Goal: Information Seeking & Learning: Learn about a topic

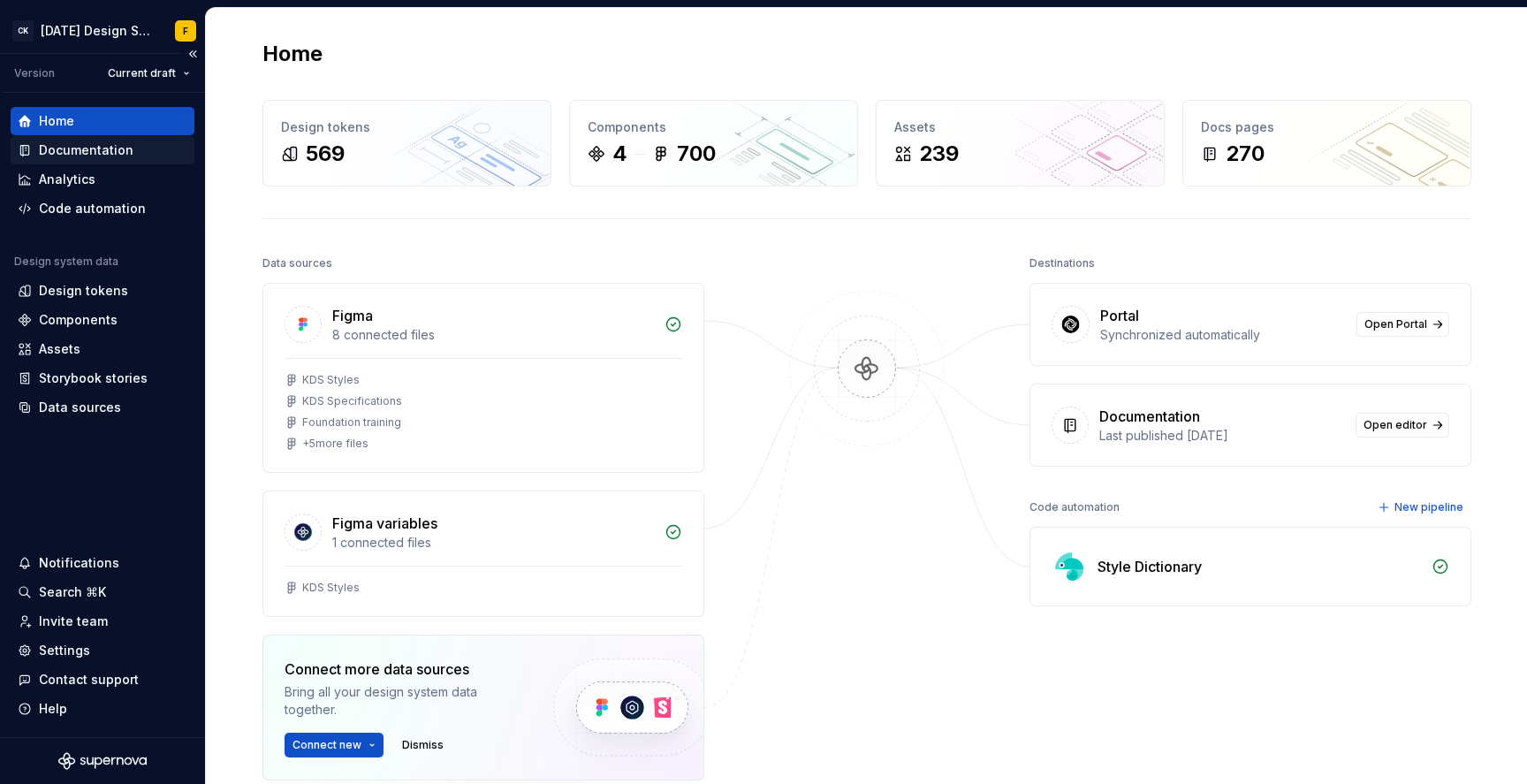
click at [99, 147] on div "Documentation" at bounding box center [87, 150] width 95 height 18
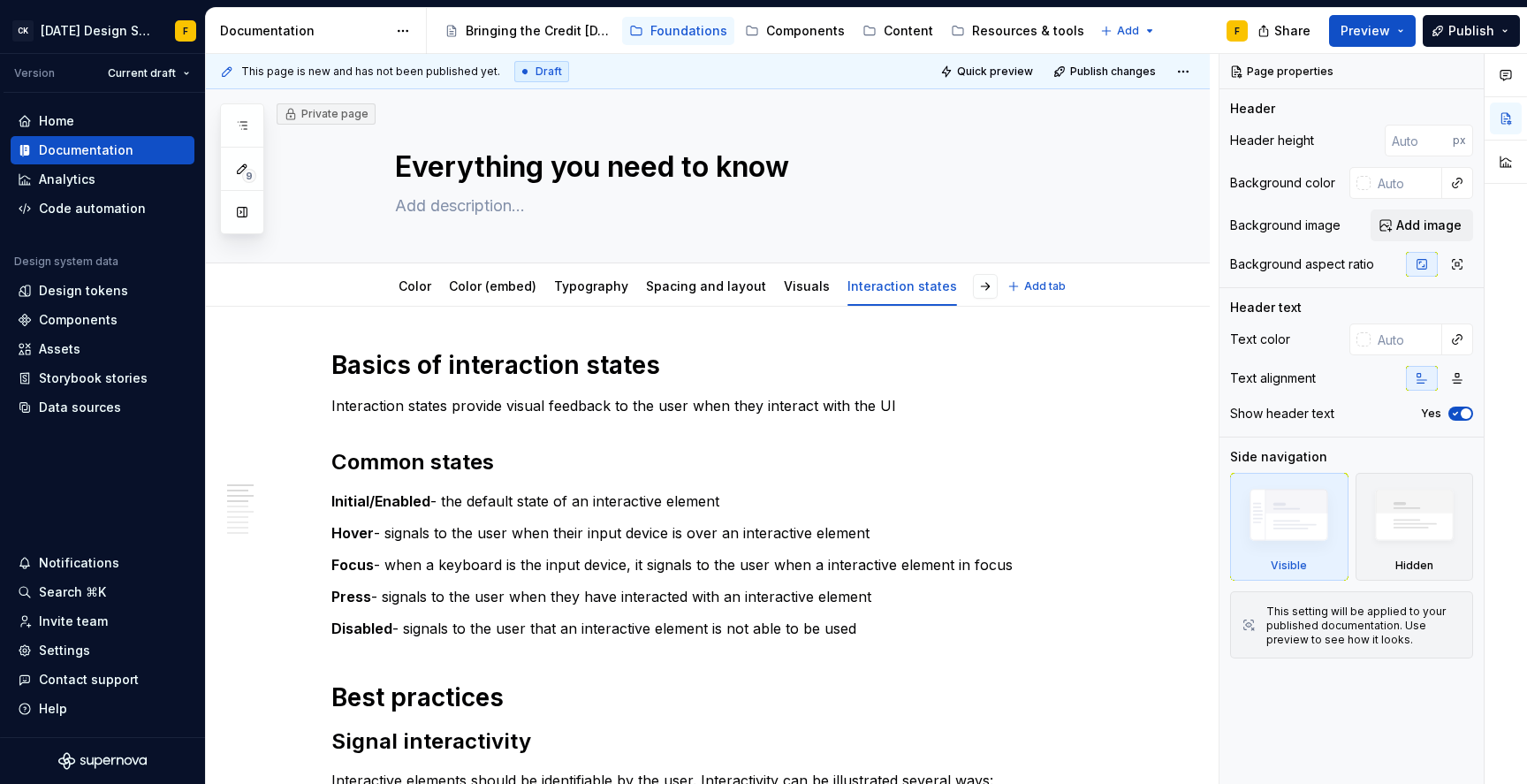
type textarea "*"
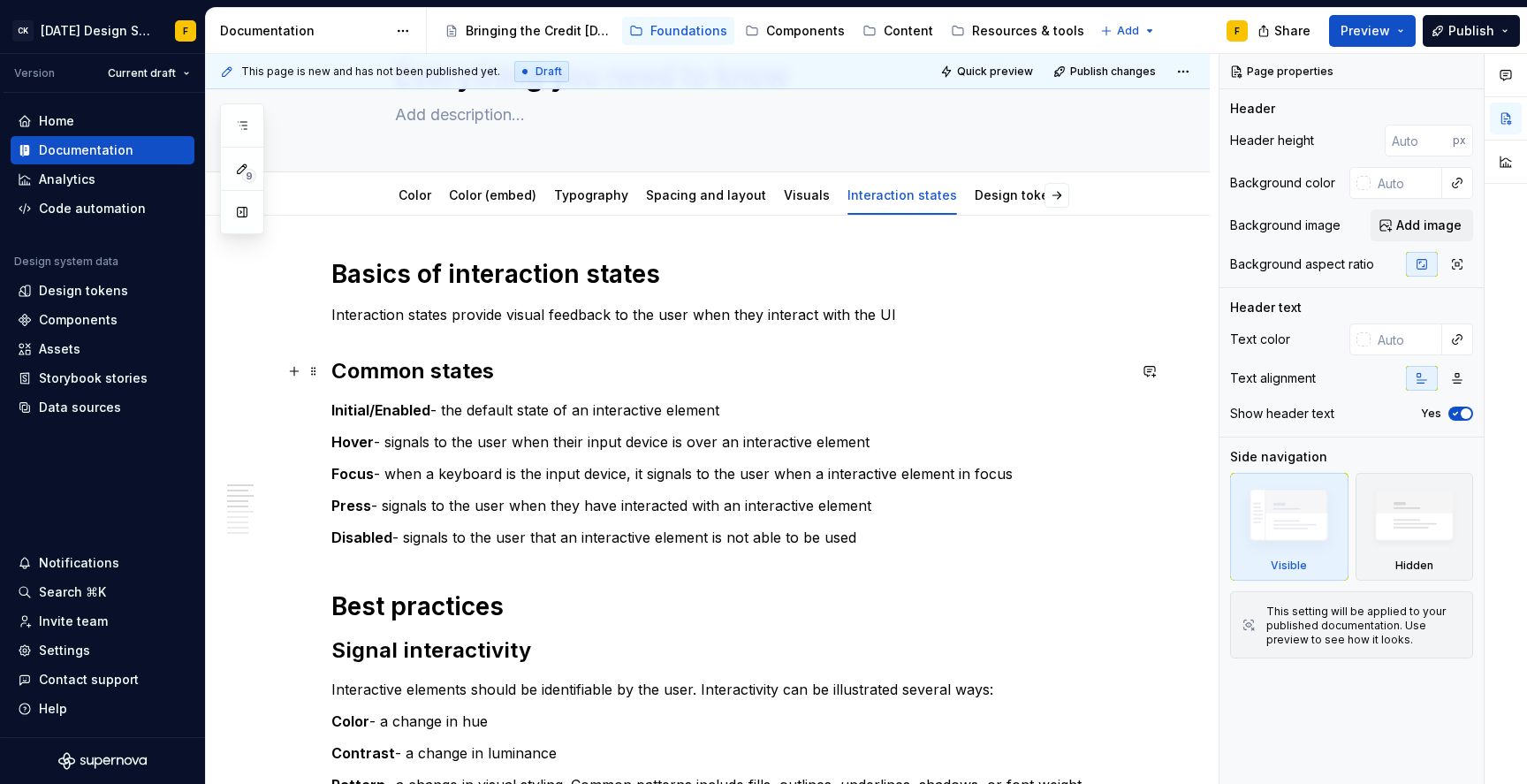
scroll to position [353, 0]
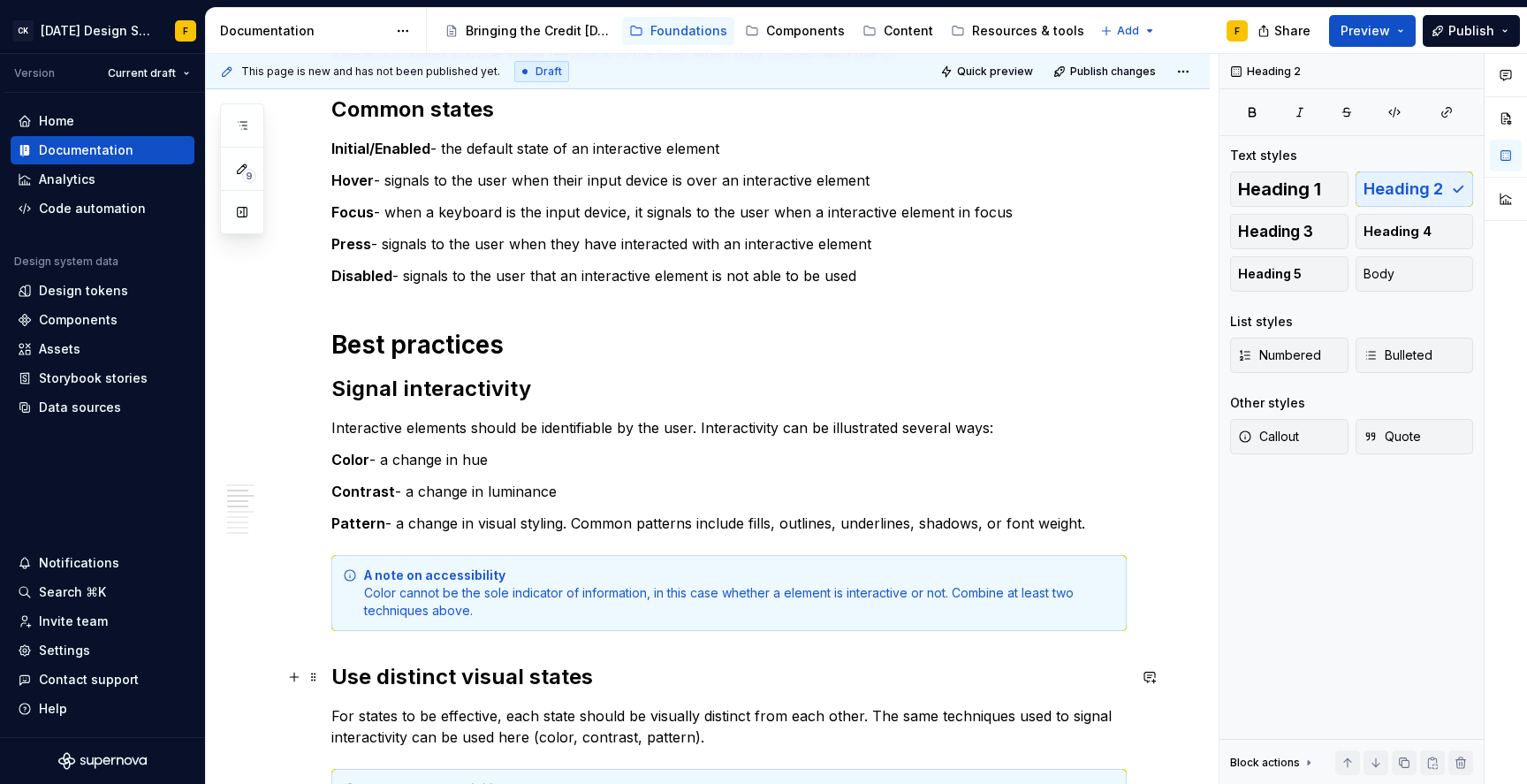
click at [643, 676] on h2 "Use distinct visual states" at bounding box center [729, 677] width 796 height 29
click at [652, 713] on p "For states to be effective, each state should be visually distinct from each ot…" at bounding box center [729, 727] width 796 height 43
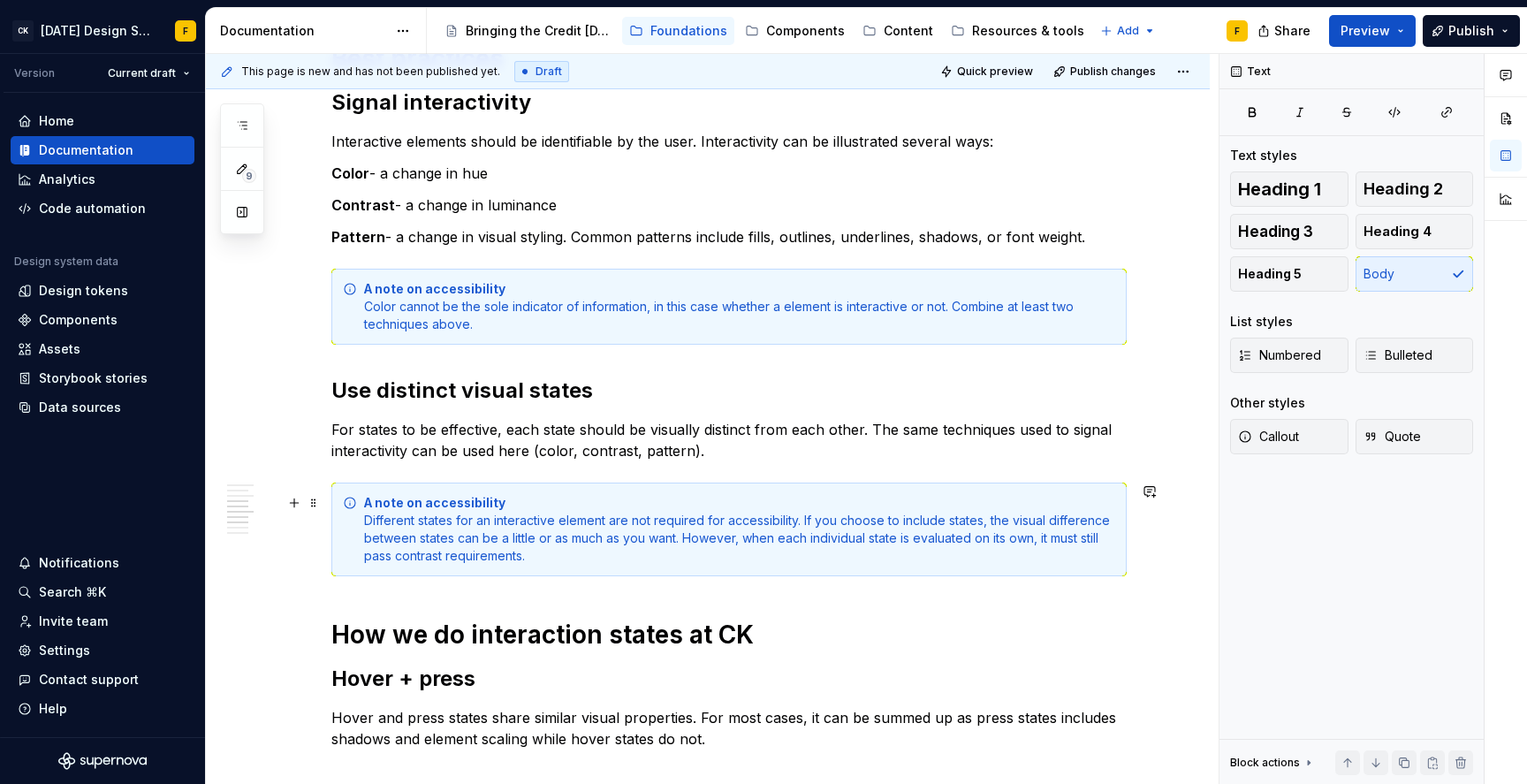
scroll to position [656, 0]
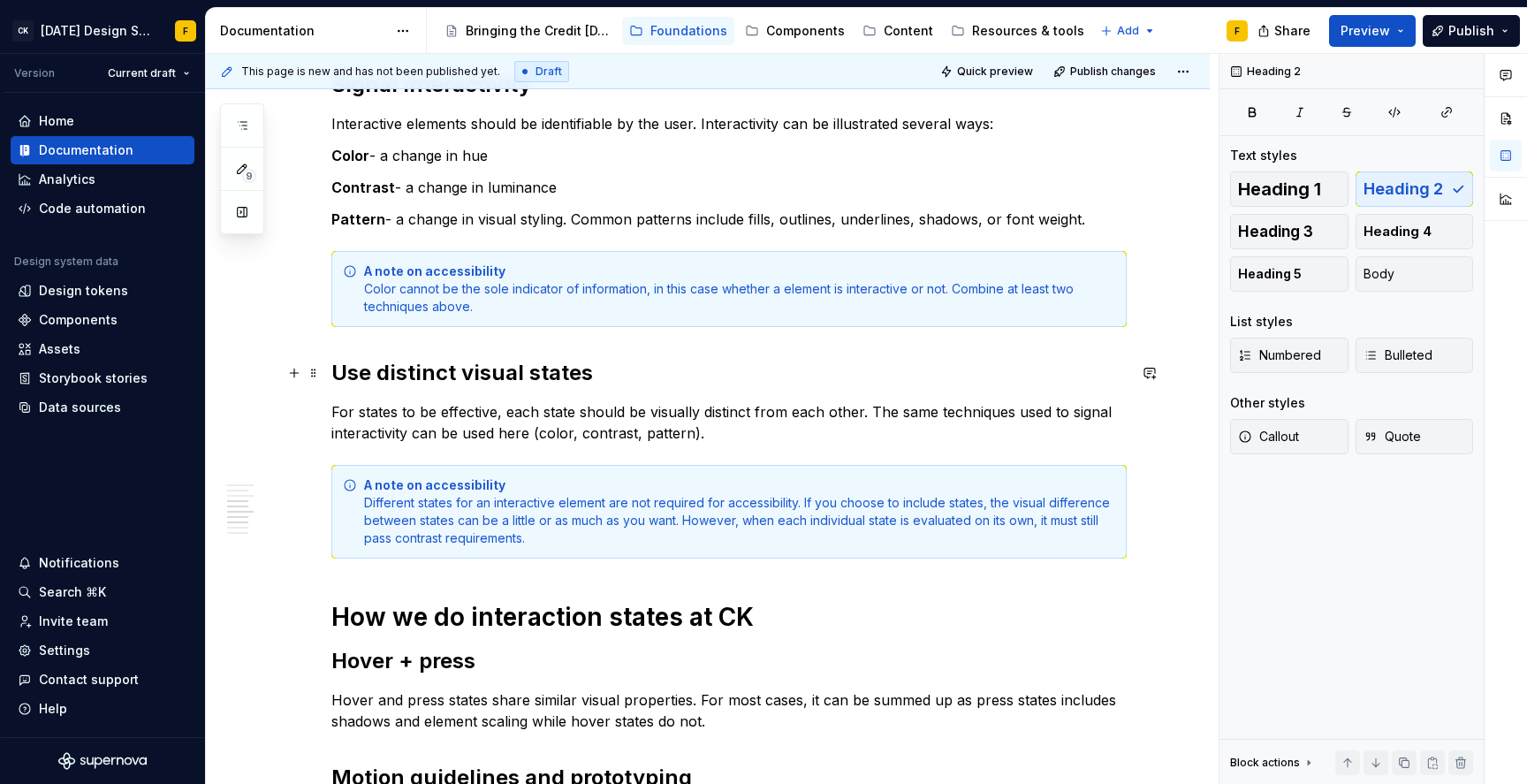
click at [379, 368] on h2 "Use distinct visual states" at bounding box center [729, 373] width 796 height 29
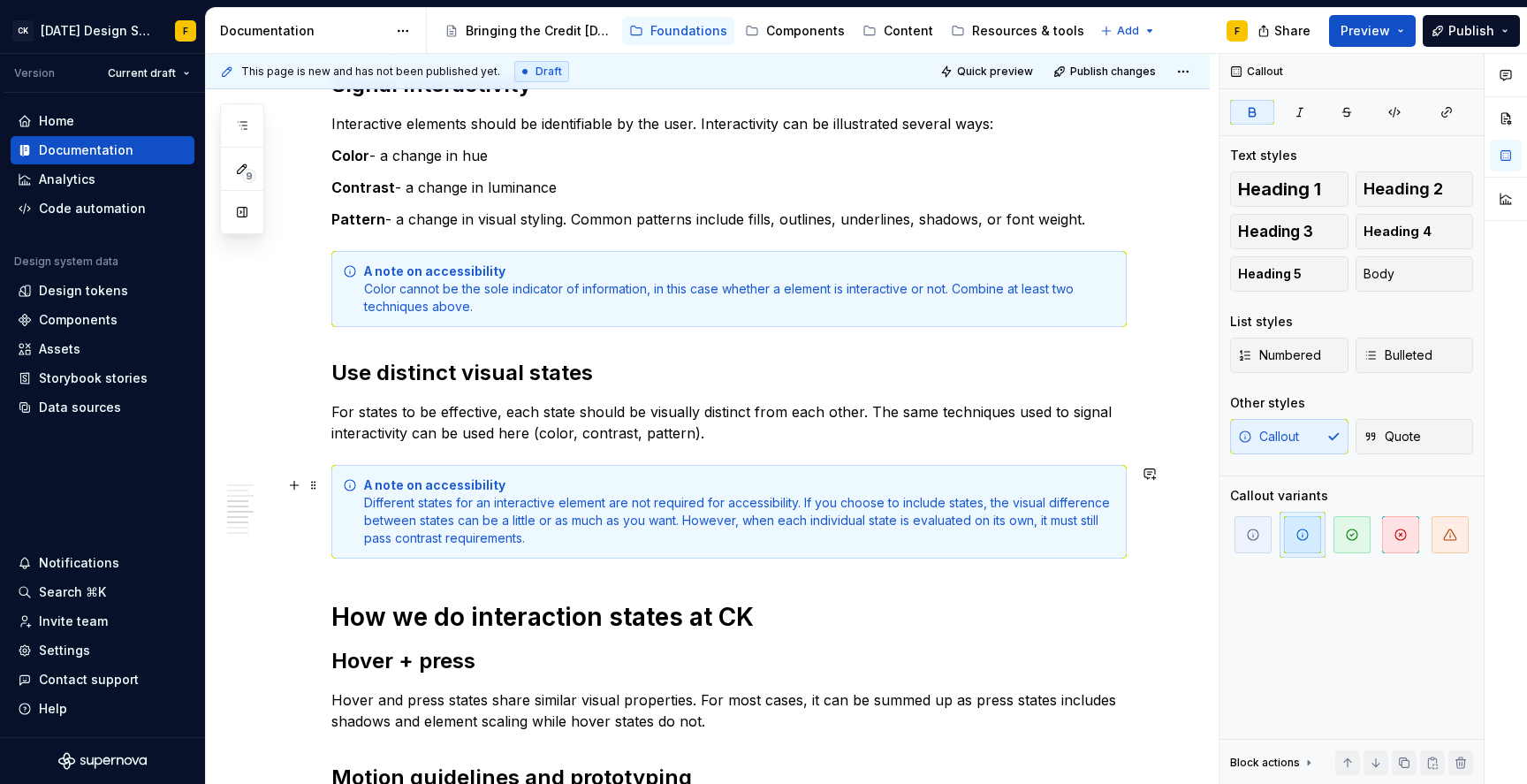
click at [422, 491] on strong "A note on accessibility" at bounding box center [435, 484] width 141 height 15
click at [379, 369] on h2 "Use distinct visual states" at bounding box center [729, 373] width 796 height 29
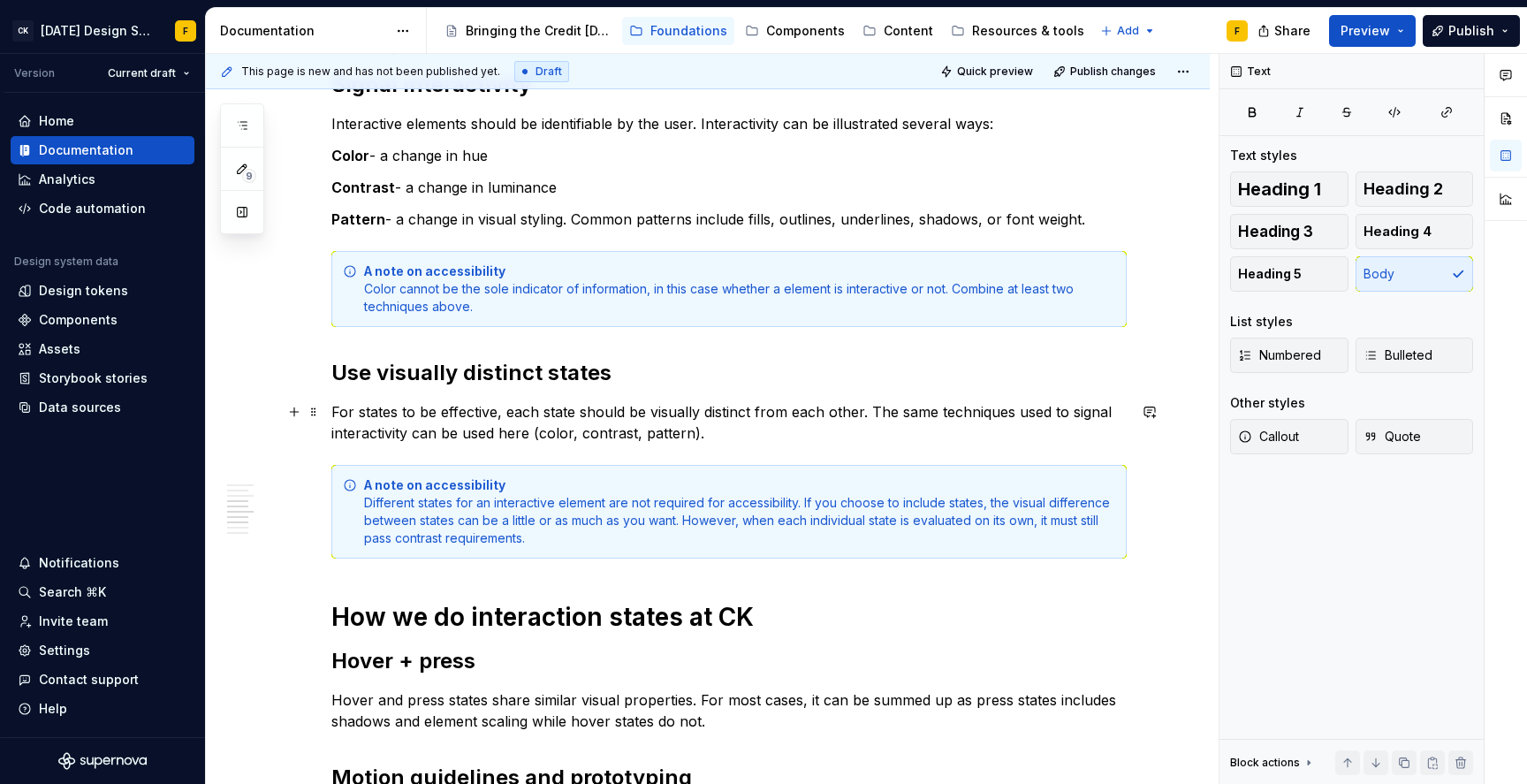
click at [677, 410] on p "For states to be effective, each state should be visually distinct from each ot…" at bounding box center [729, 422] width 796 height 43
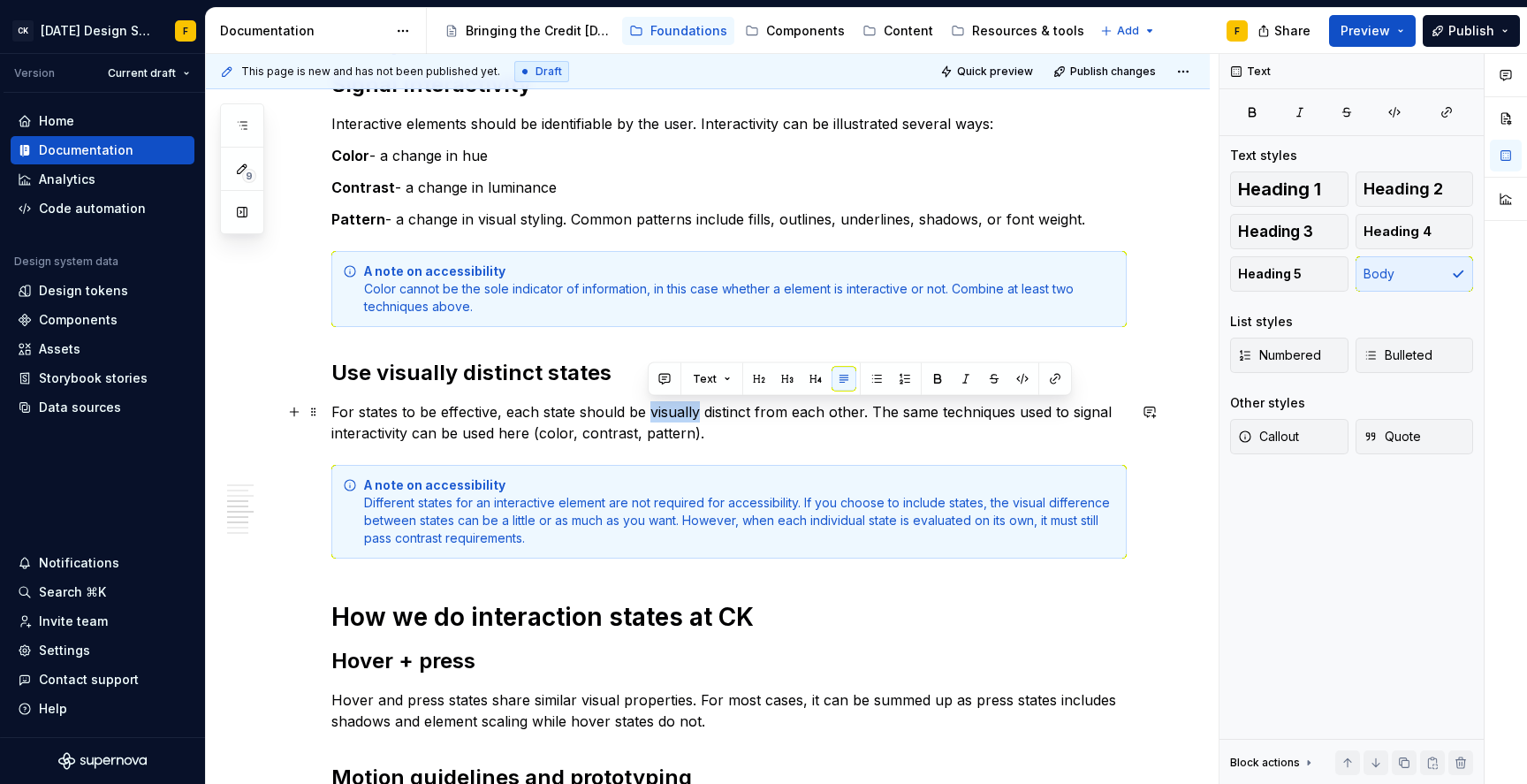
click at [677, 410] on p "For states to be effective, each state should be visually distinct from each ot…" at bounding box center [729, 422] width 796 height 43
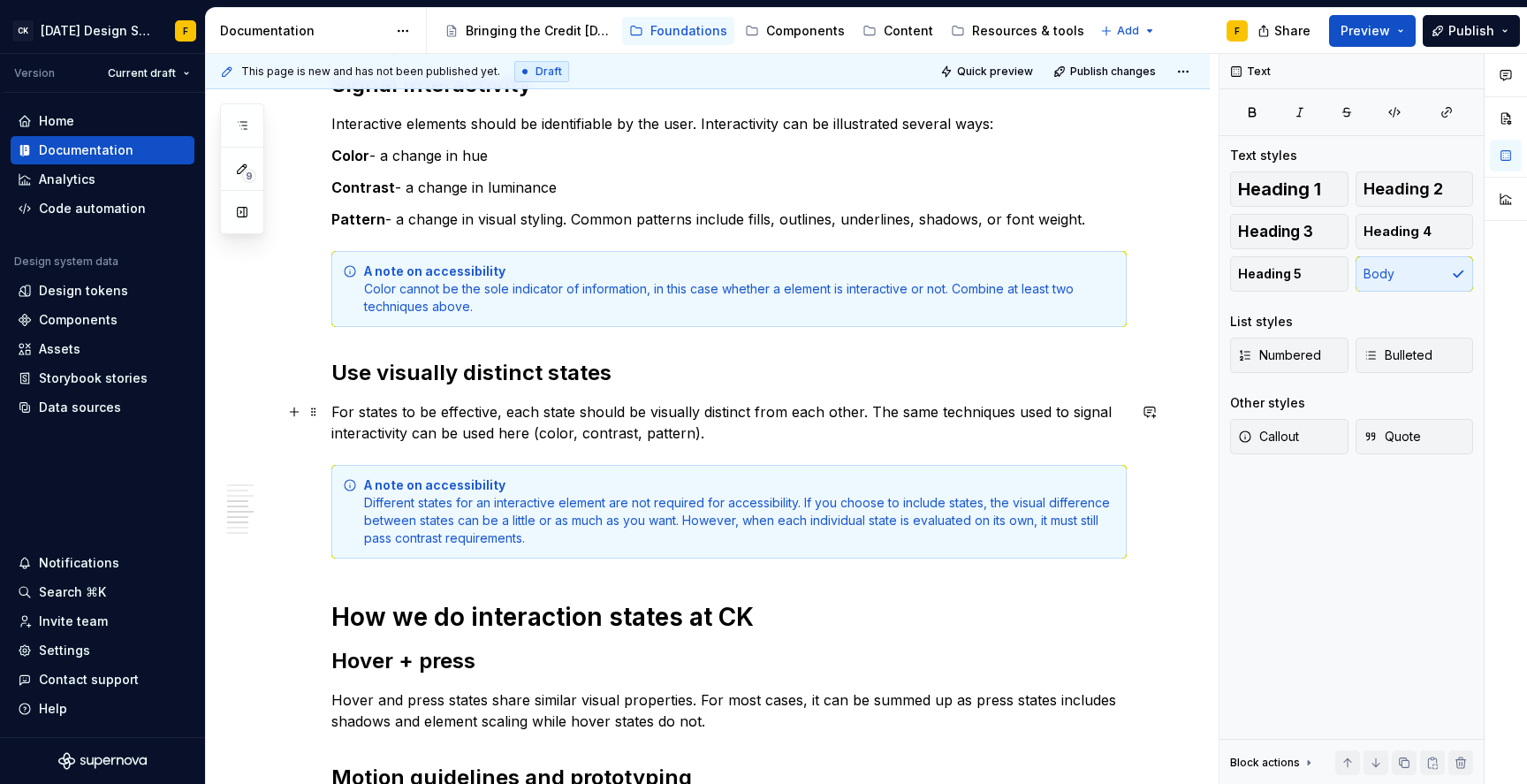
click at [467, 408] on p "For states to be effective, each state should be visually distinct from each ot…" at bounding box center [729, 422] width 796 height 43
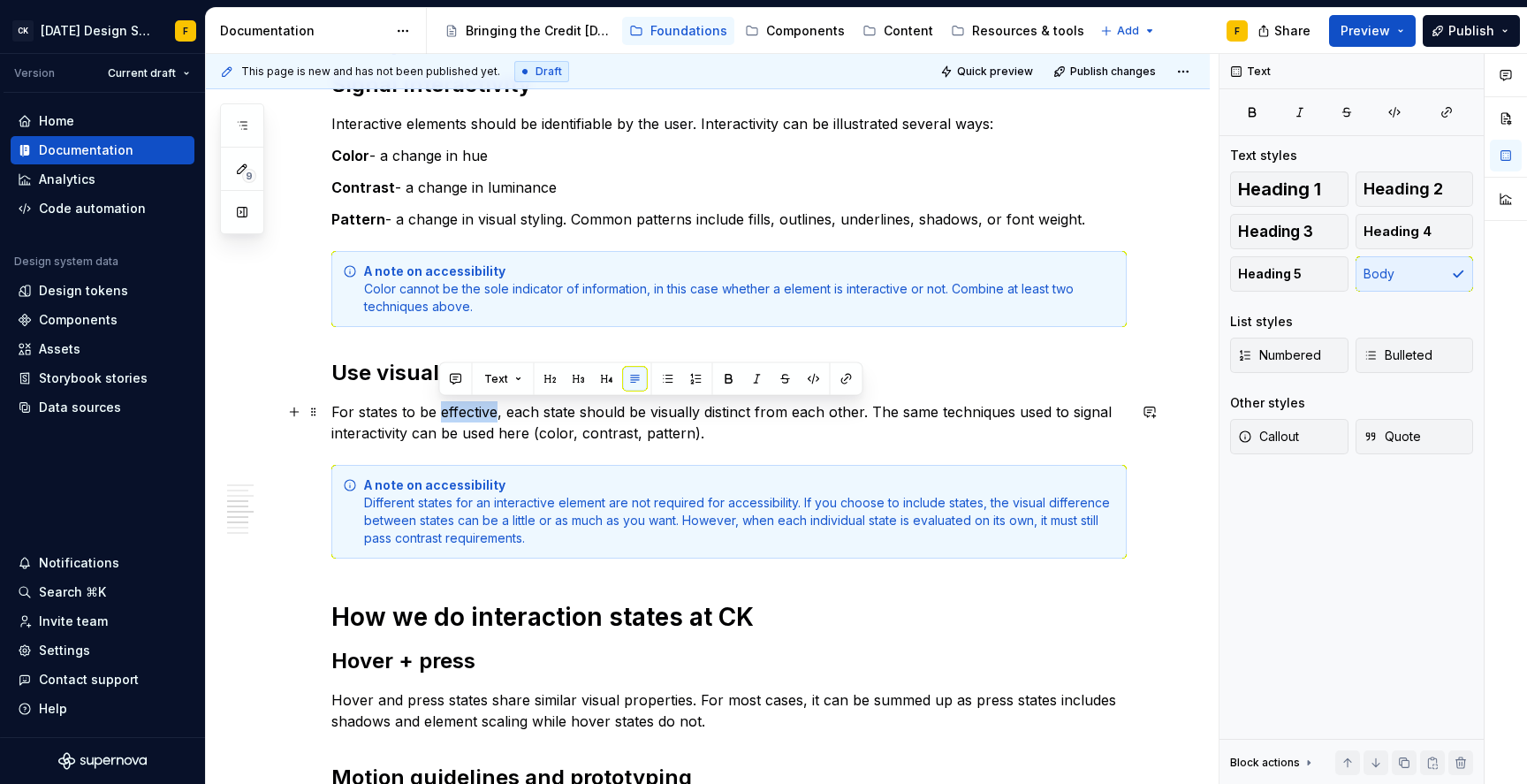
click at [467, 408] on p "For states to be effective, each state should be visually distinct from each ot…" at bounding box center [729, 422] width 796 height 43
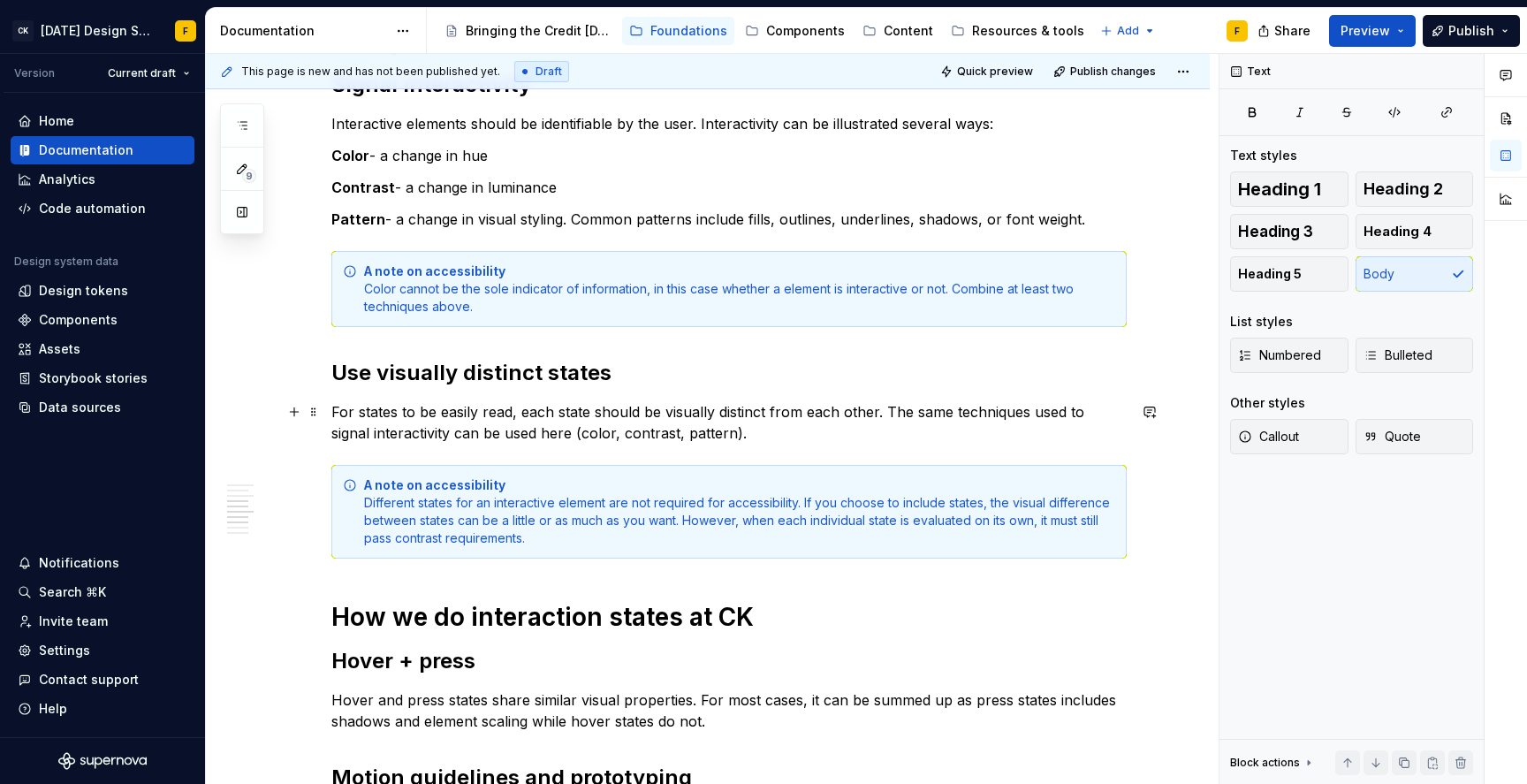
click at [494, 413] on p "For states to be easily read, each state should be visually distinct from each …" at bounding box center [729, 422] width 796 height 43
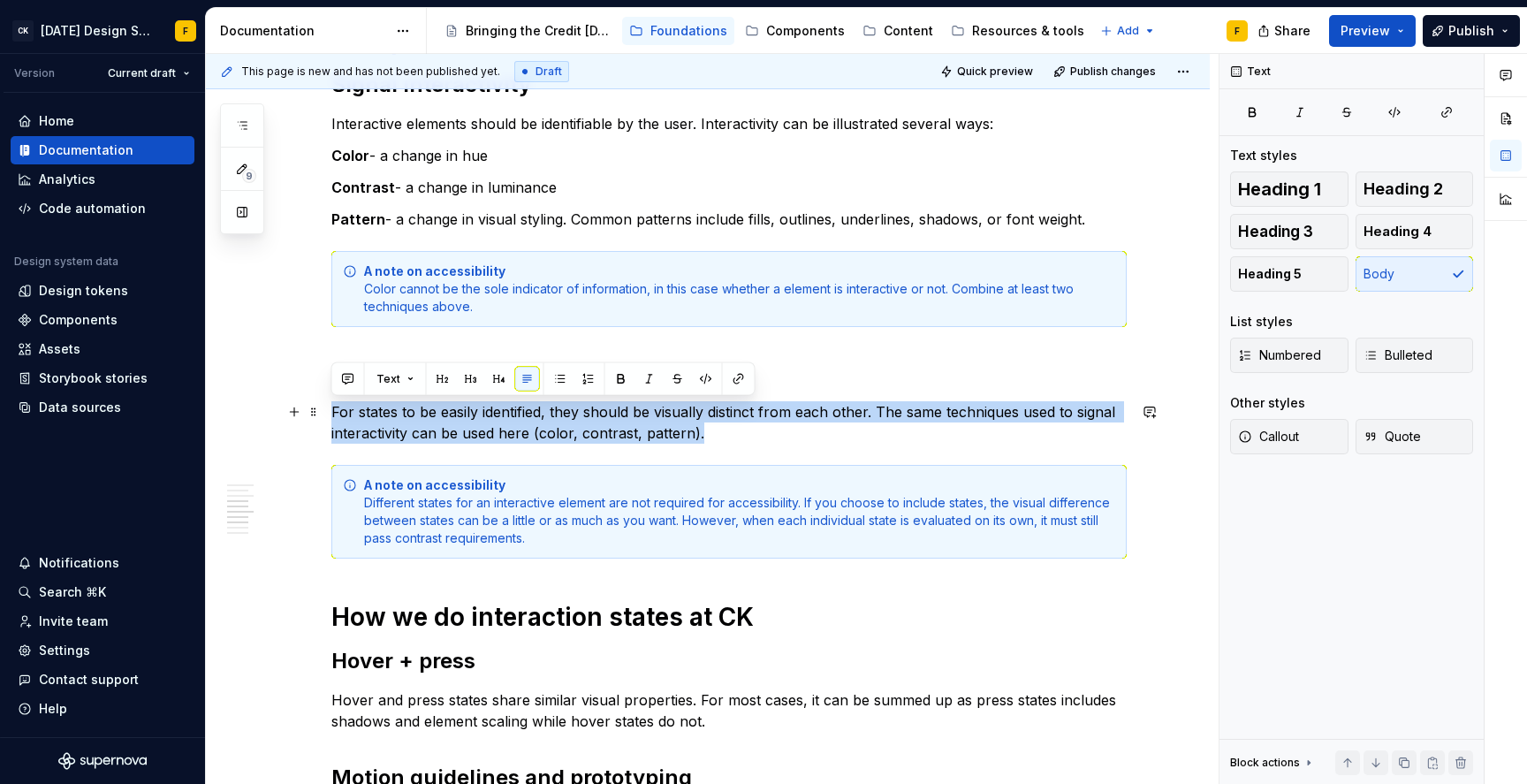
drag, startPoint x: 699, startPoint y: 430, endPoint x: 328, endPoint y: 421, distance: 371.1
click at [328, 421] on div "Basics of interaction states Interaction states provide visual feedback to the …" at bounding box center [708, 628] width 1004 height 1956
copy p "For states to be easily identified, they should be visually distinct from each …"
click at [457, 417] on p "For states to be easily identified, they should be visually distinct from each …" at bounding box center [729, 422] width 796 height 43
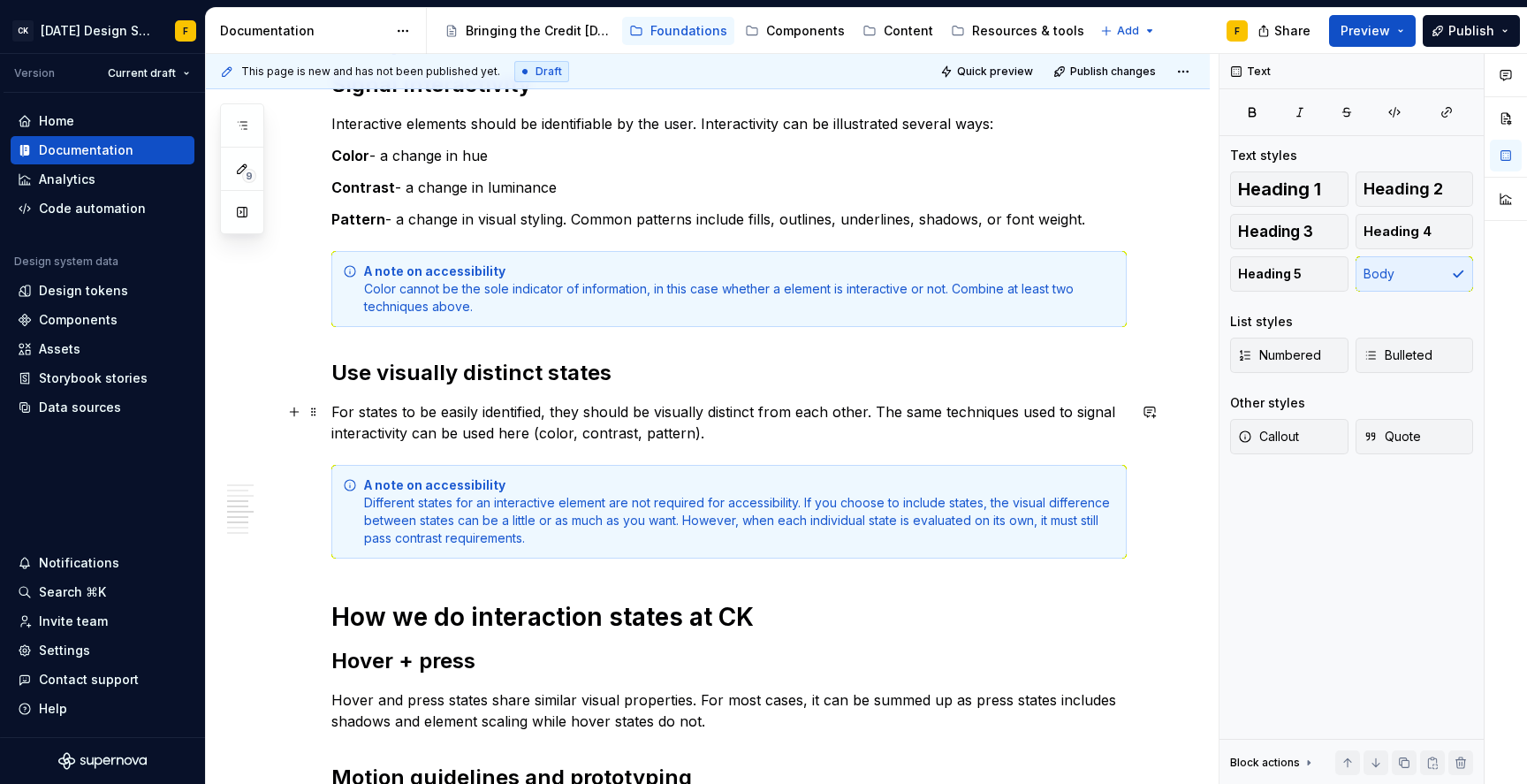
click at [493, 408] on p "For states to be easily identified, they should be visually distinct from each …" at bounding box center [729, 422] width 796 height 43
click at [580, 413] on p "For states to be easily identifiable, they should be visually distinct from eac…" at bounding box center [729, 422] width 796 height 43
click at [560, 410] on p "For states to be easily identifiable, they should be visually distinct from eac…" at bounding box center [729, 422] width 796 height 43
click at [517, 411] on p "For states to be easily identifiable, they should be visually distinct from eac…" at bounding box center [729, 422] width 796 height 43
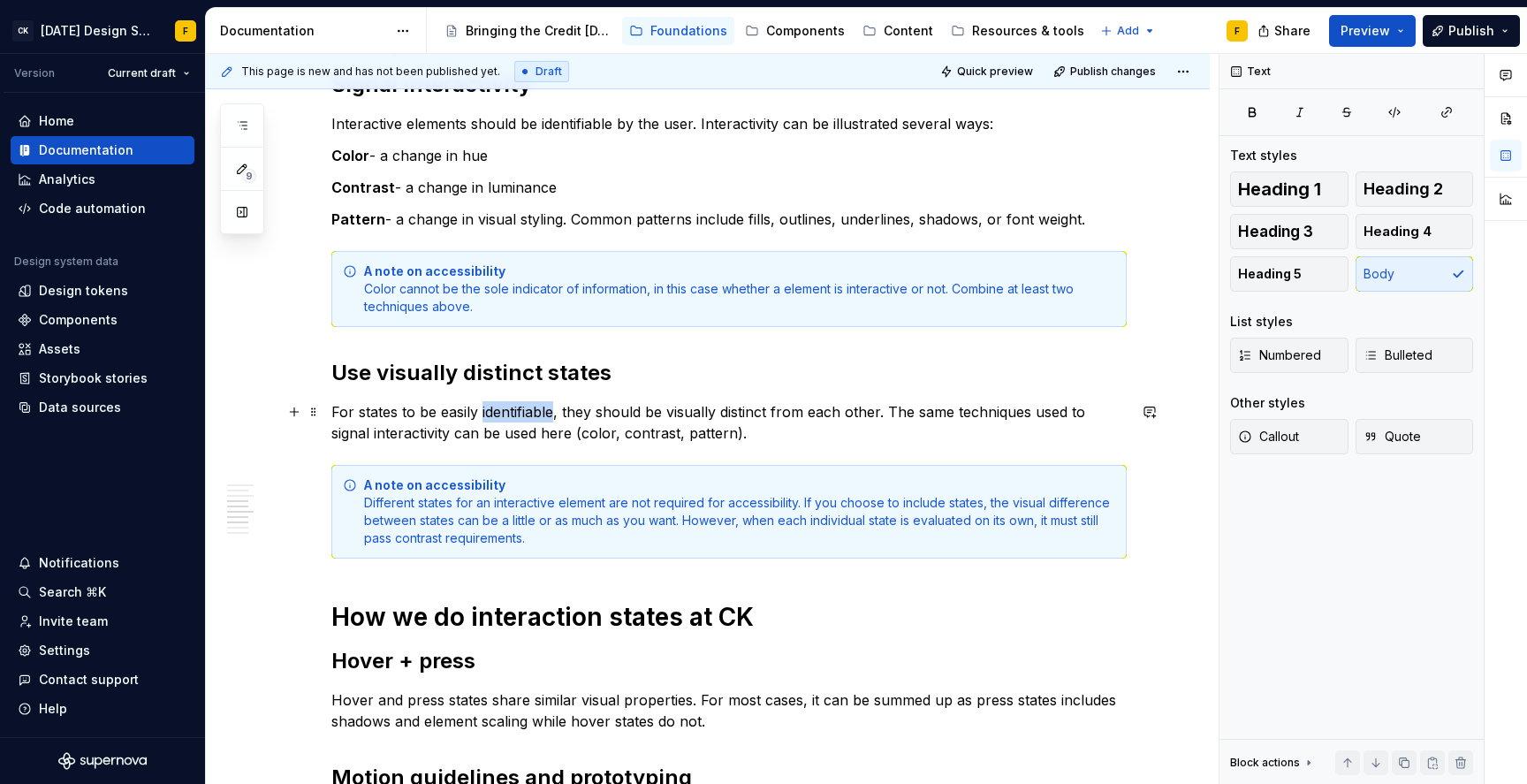
click at [517, 411] on p "For states to be easily identifiable, they should be visually distinct from eac…" at bounding box center [729, 422] width 796 height 43
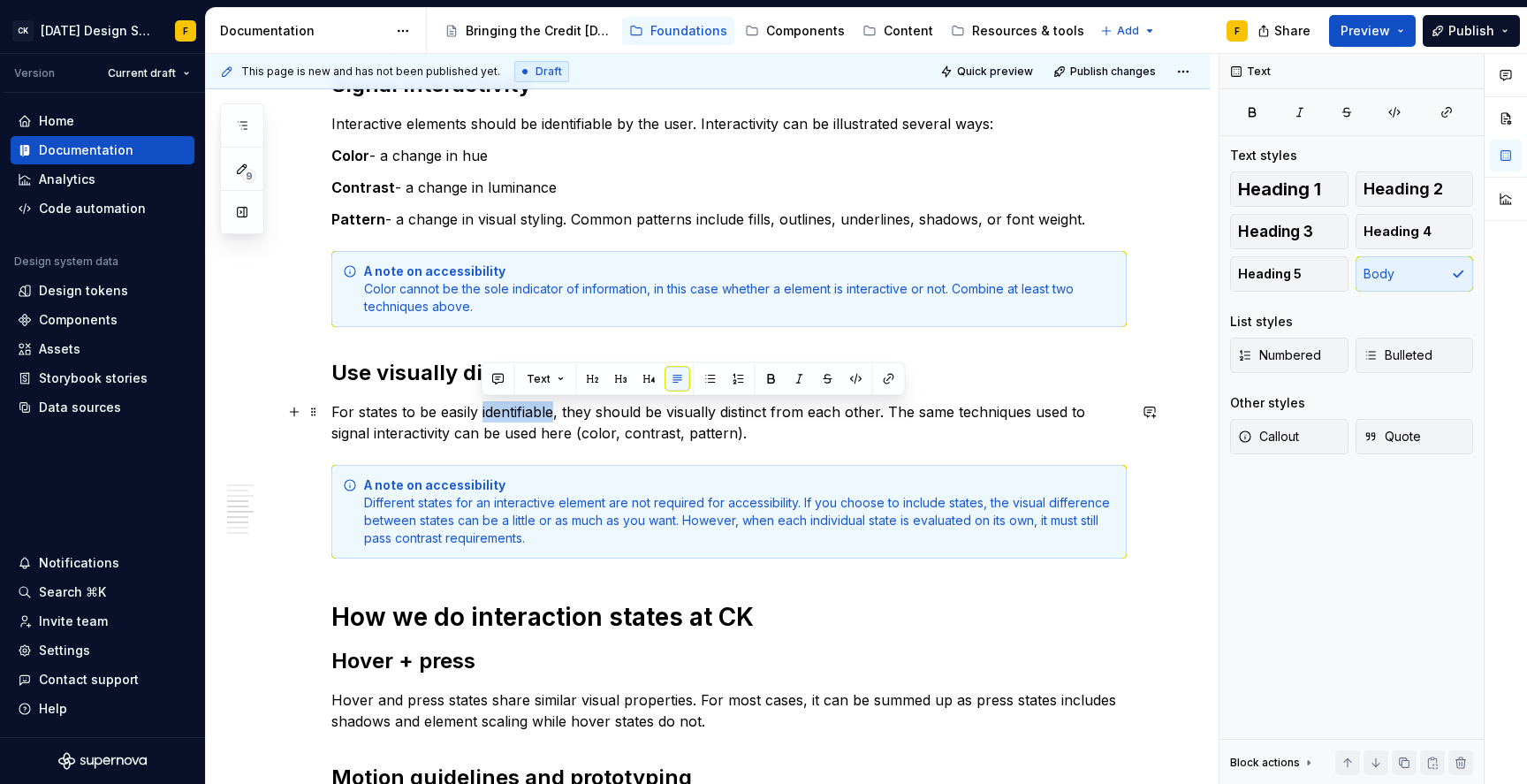
copy p "identifiable"
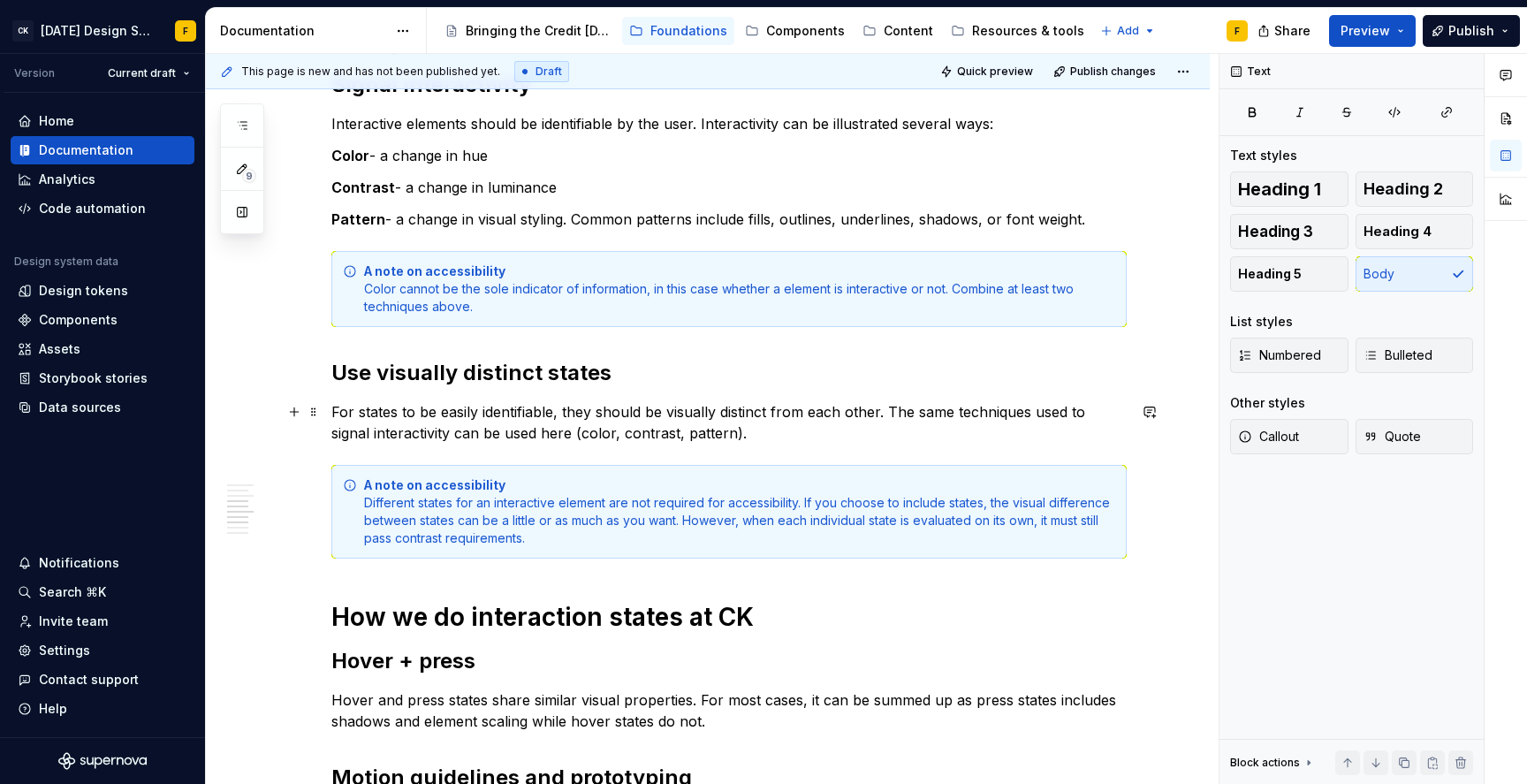
click at [839, 413] on p "For states to be easily identifiable, they should be visually distinct from eac…" at bounding box center [729, 422] width 796 height 43
click at [831, 412] on p "For states to be easily identifiable, they should be visually distinct from eac…" at bounding box center [729, 422] width 796 height 43
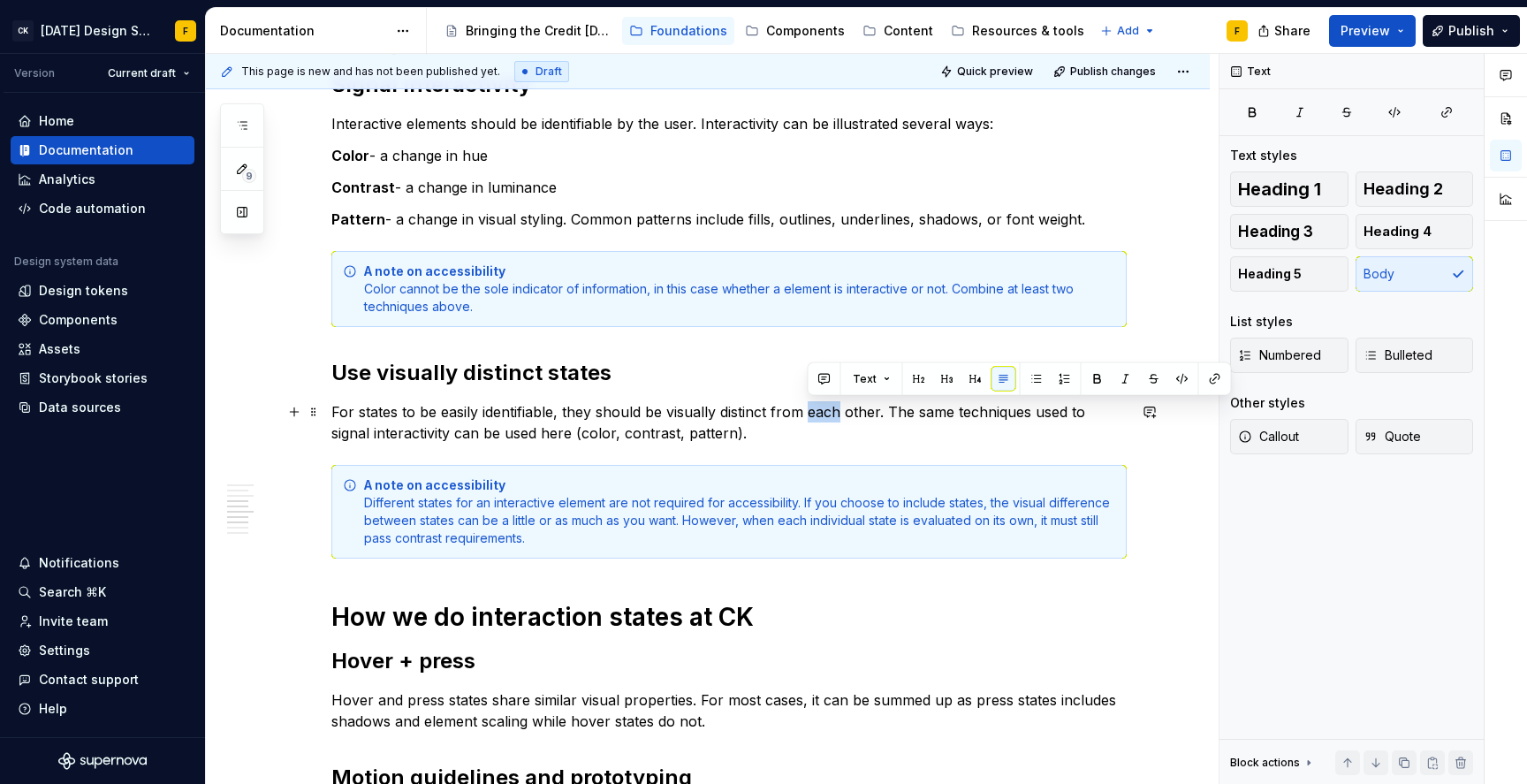
click at [831, 412] on p "For states to be easily identifiable, they should be visually distinct from eac…" at bounding box center [729, 422] width 796 height 43
click at [831, 411] on p "For states to be easily identifiable, they should be visually distinct from one…" at bounding box center [729, 422] width 796 height 43
click at [466, 434] on p "For states to be easily identifiable, they should be visually distinct from one…" at bounding box center [729, 422] width 796 height 43
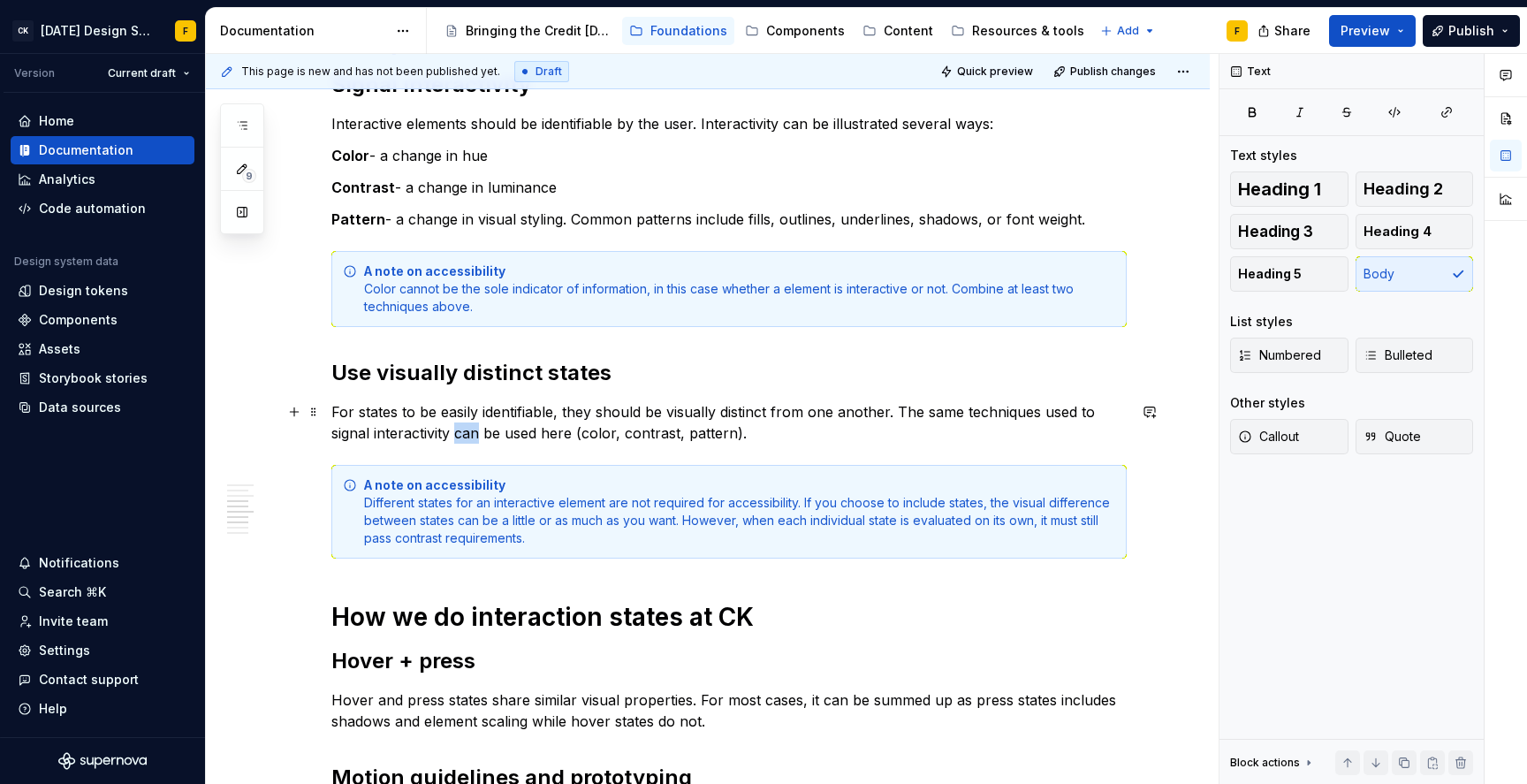
click at [466, 434] on p "For states to be easily identifiable, they should be visually distinct from one…" at bounding box center [729, 422] width 796 height 43
click at [726, 408] on p "For states to be easily identifiable, they should be visually distinct from one…" at bounding box center [729, 422] width 796 height 43
click at [727, 407] on p "For states to be easily identifiable, they should be visually distinct from one…" at bounding box center [729, 422] width 796 height 43
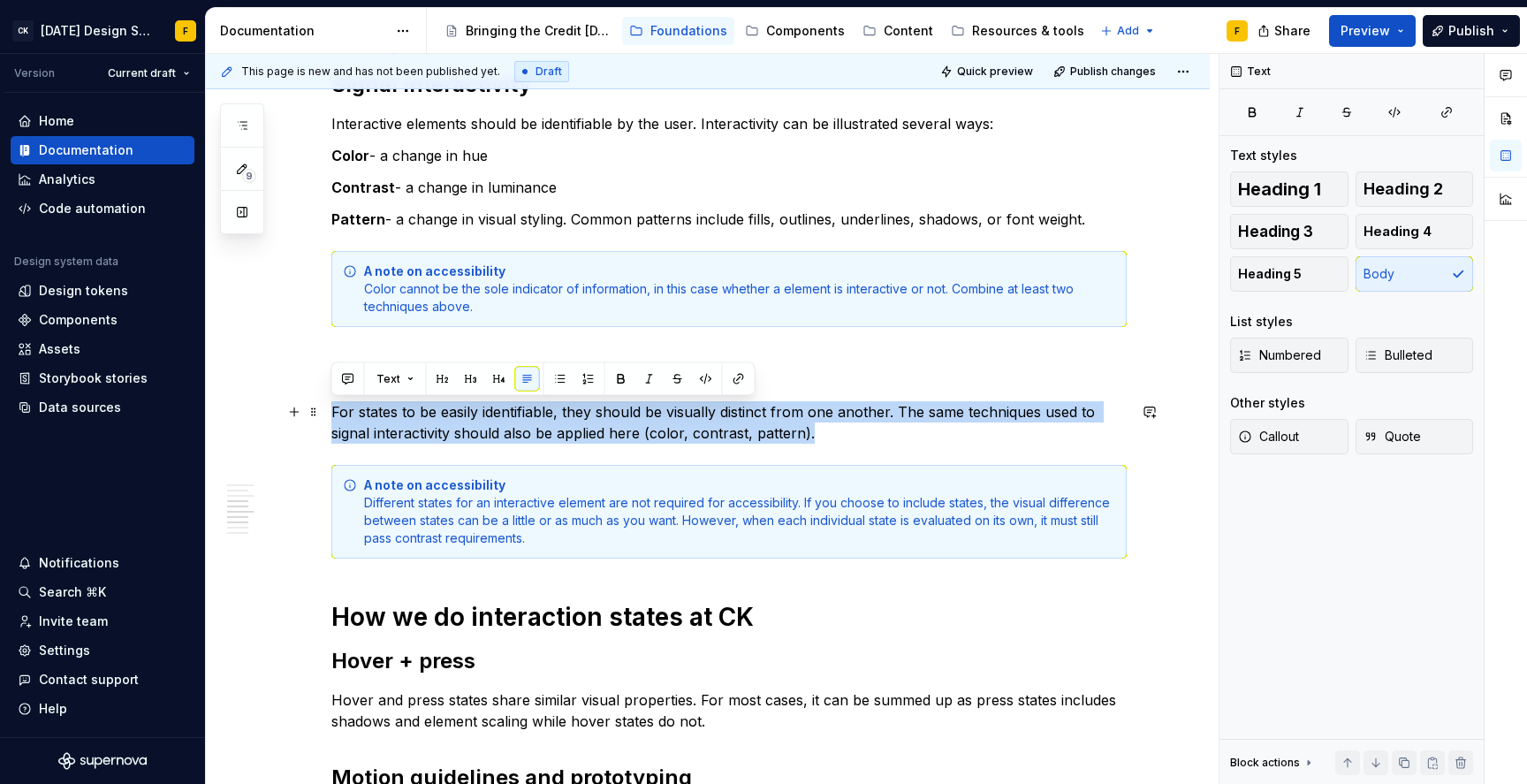
click at [727, 407] on p "For states to be easily identifiable, they should be visually distinct from one…" at bounding box center [729, 422] width 796 height 43
copy p "For states to be easily identifiable, they should be visually distinct from one…"
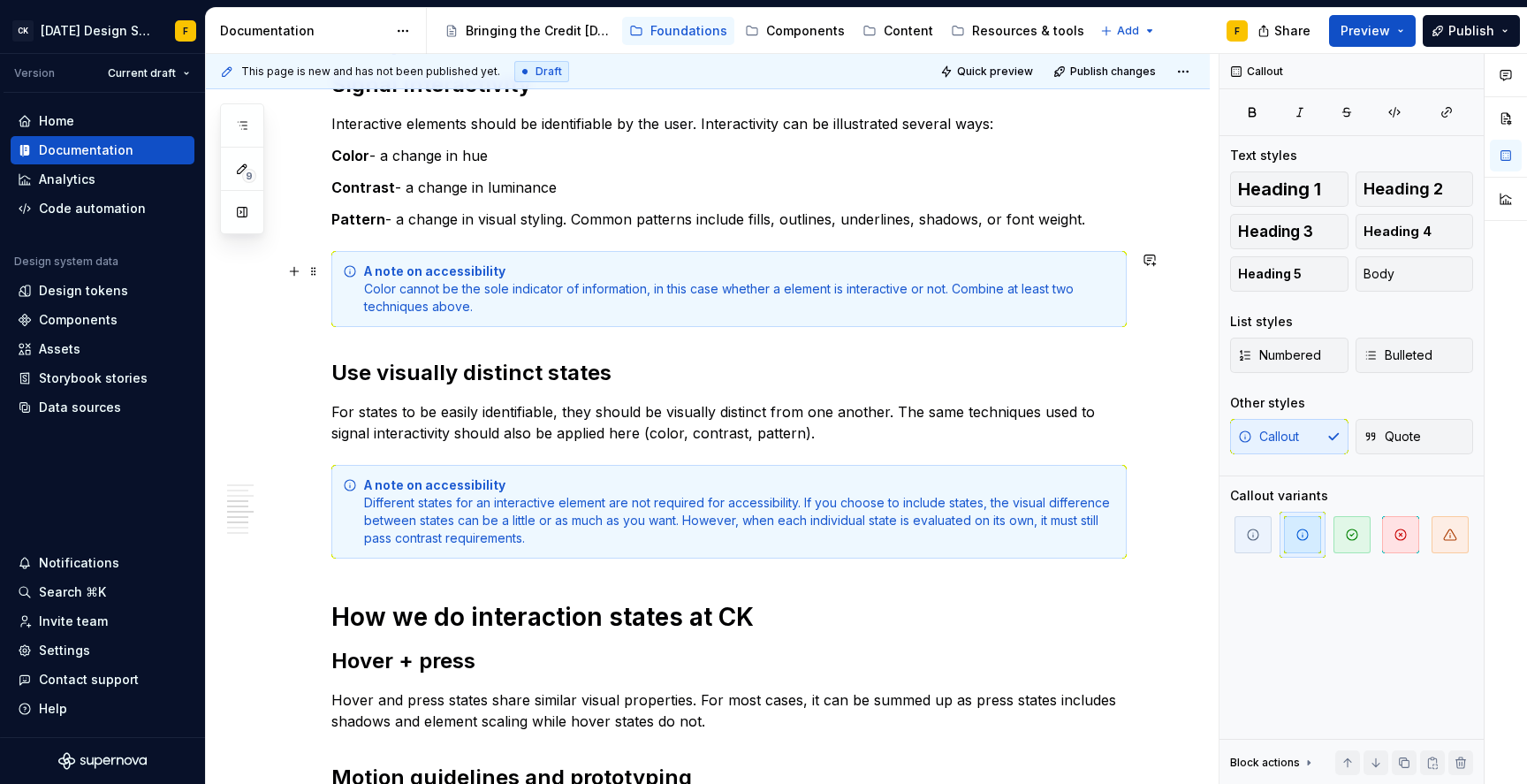
click at [687, 287] on div "A note on accessibility Color cannot be the sole indicator of information, in t…" at bounding box center [739, 288] width 751 height 53
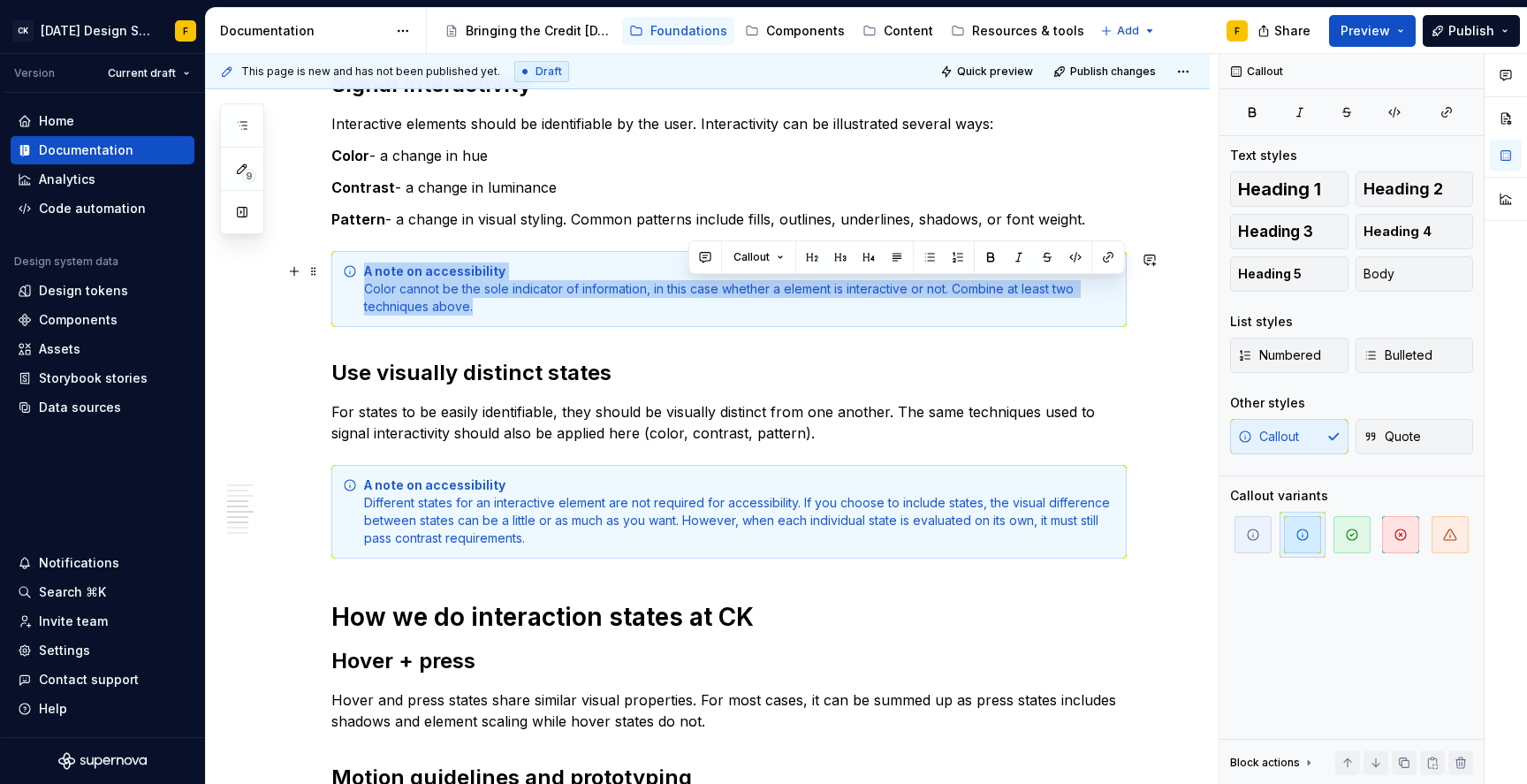
click at [687, 287] on div "A note on accessibility Color cannot be the sole indicator of information, in t…" at bounding box center [739, 288] width 751 height 53
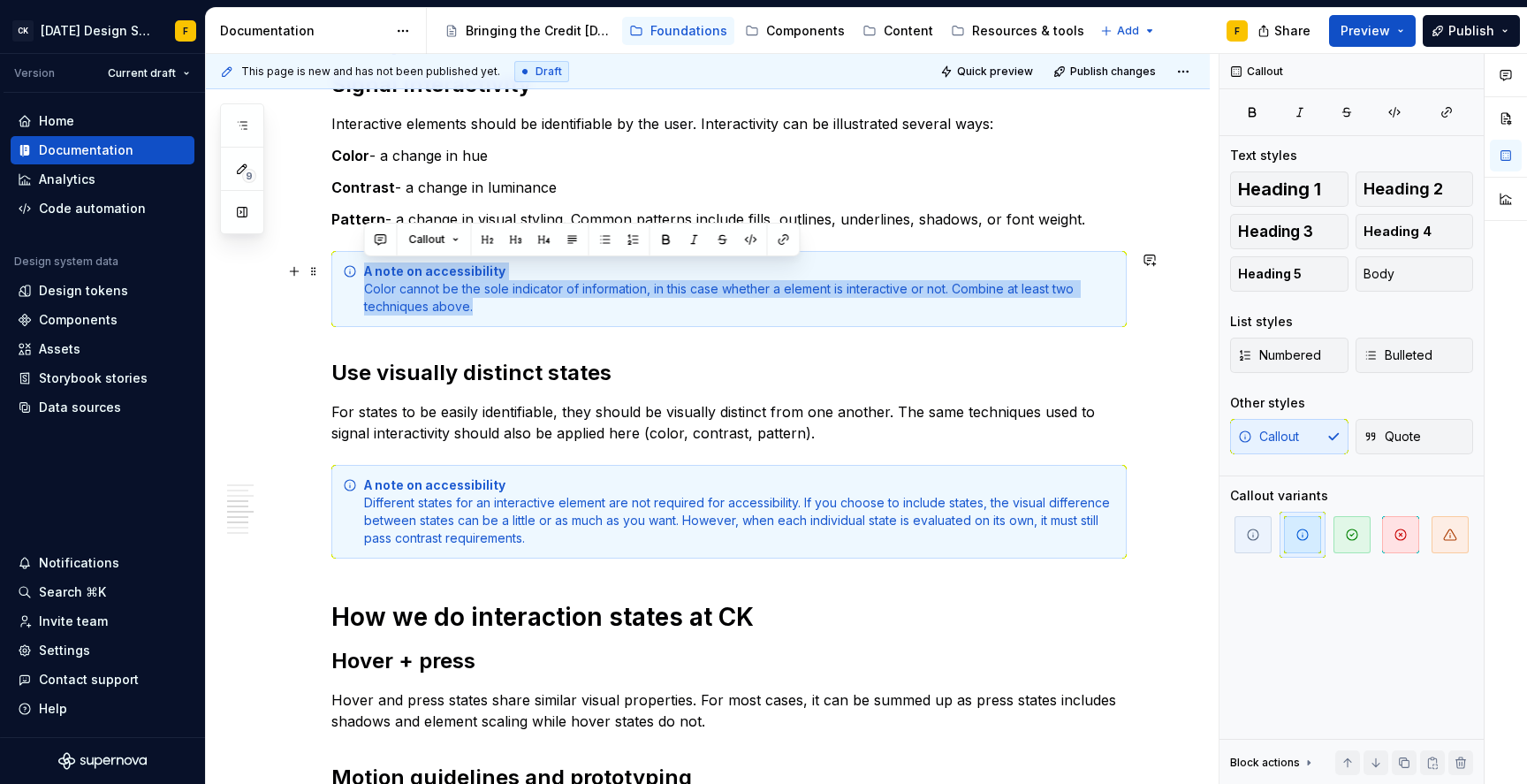
click at [448, 281] on div "A note on accessibility Color cannot be the sole indicator of information, in t…" at bounding box center [739, 288] width 751 height 53
drag, startPoint x: 480, startPoint y: 304, endPoint x: 346, endPoint y: 288, distance: 135.0
click at [346, 288] on div "A note on accessibility Color cannot be the sole indicator of information, in t…" at bounding box center [729, 288] width 796 height 76
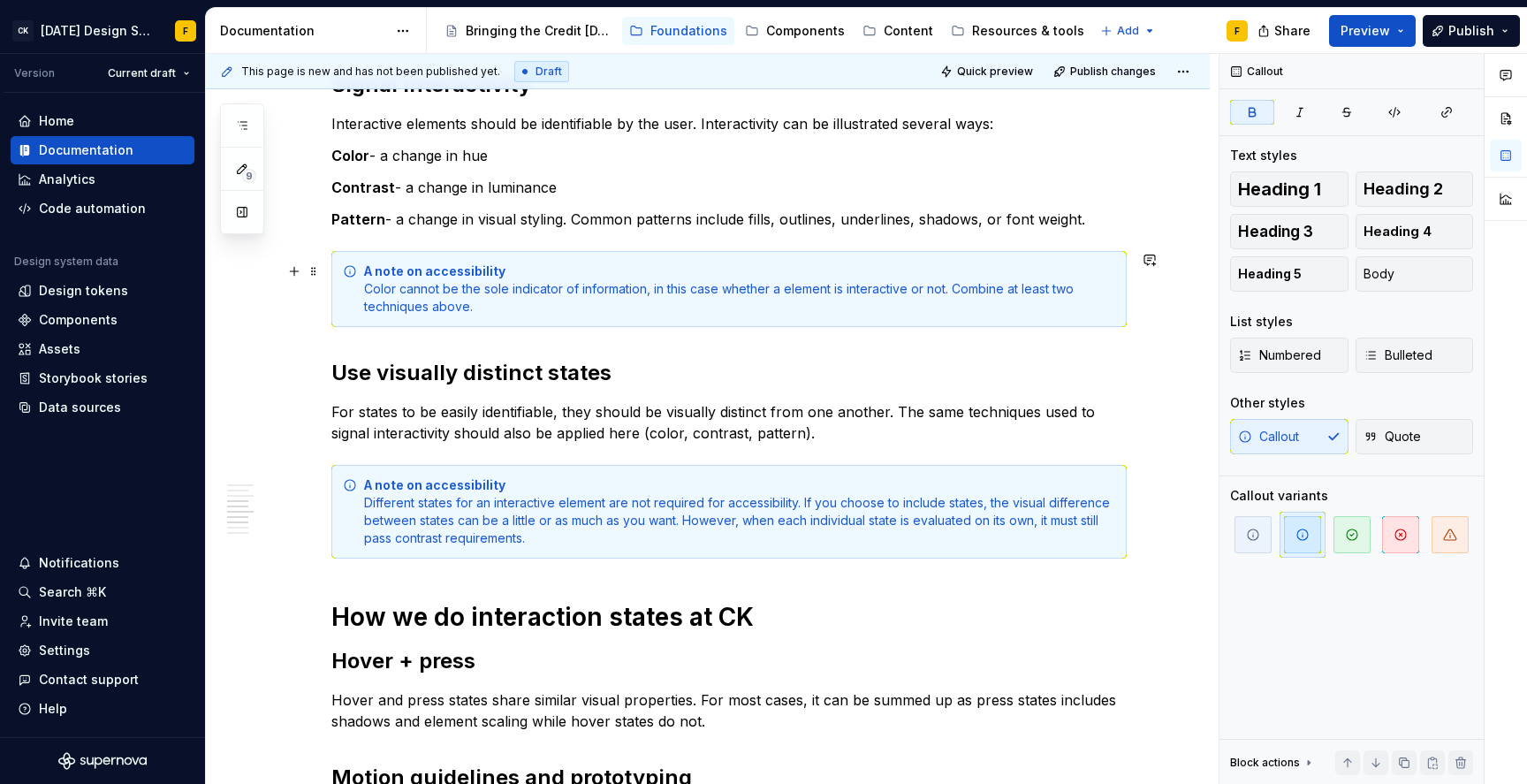
click at [346, 288] on div "A note on accessibility Color cannot be the sole indicator of information, in t…" at bounding box center [729, 288] width 796 height 76
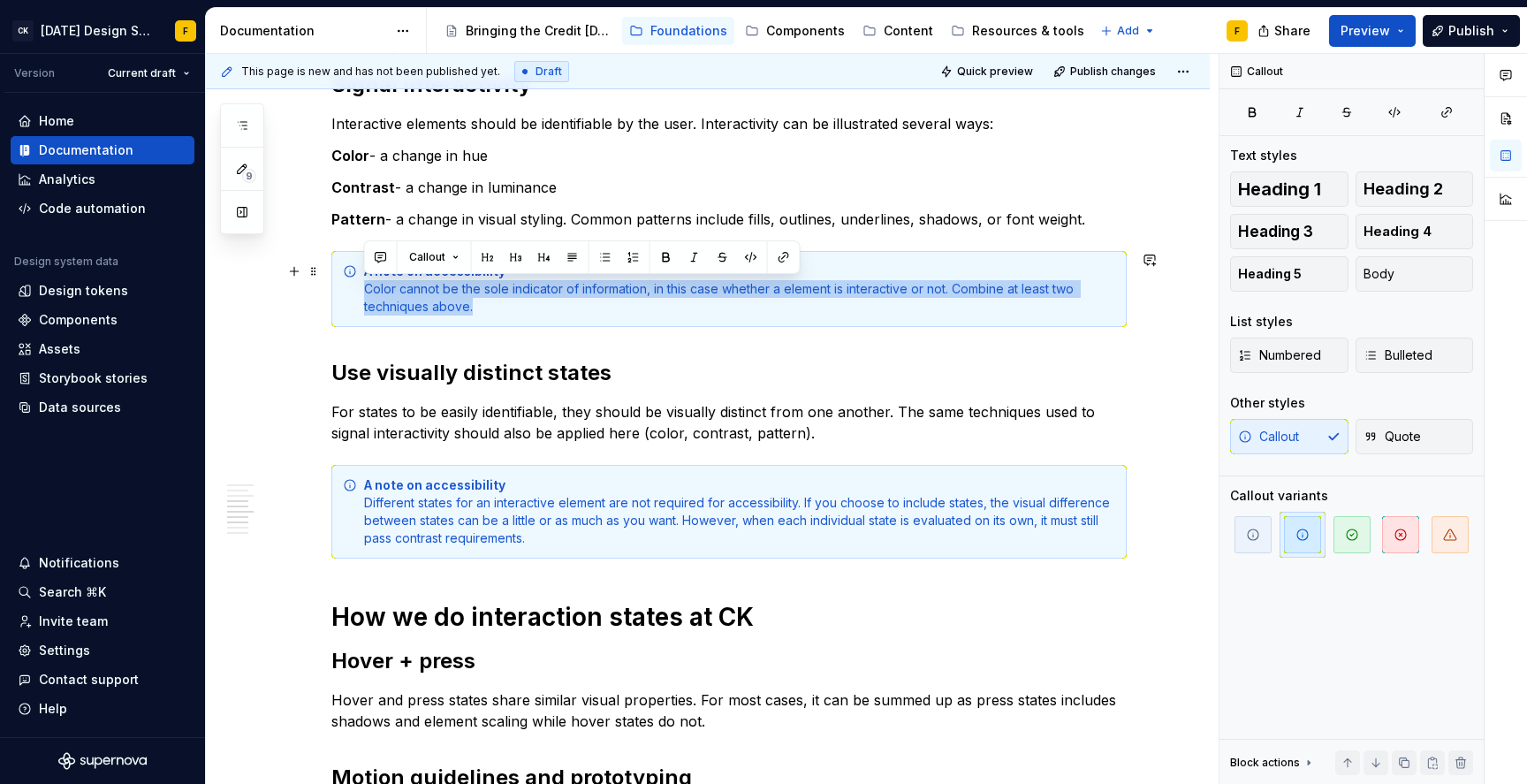
drag, startPoint x: 366, startPoint y: 285, endPoint x: 563, endPoint y: 311, distance: 198.7
click at [563, 311] on div "A note on accessibility Color cannot be the sole indicator of information, in t…" at bounding box center [739, 288] width 751 height 53
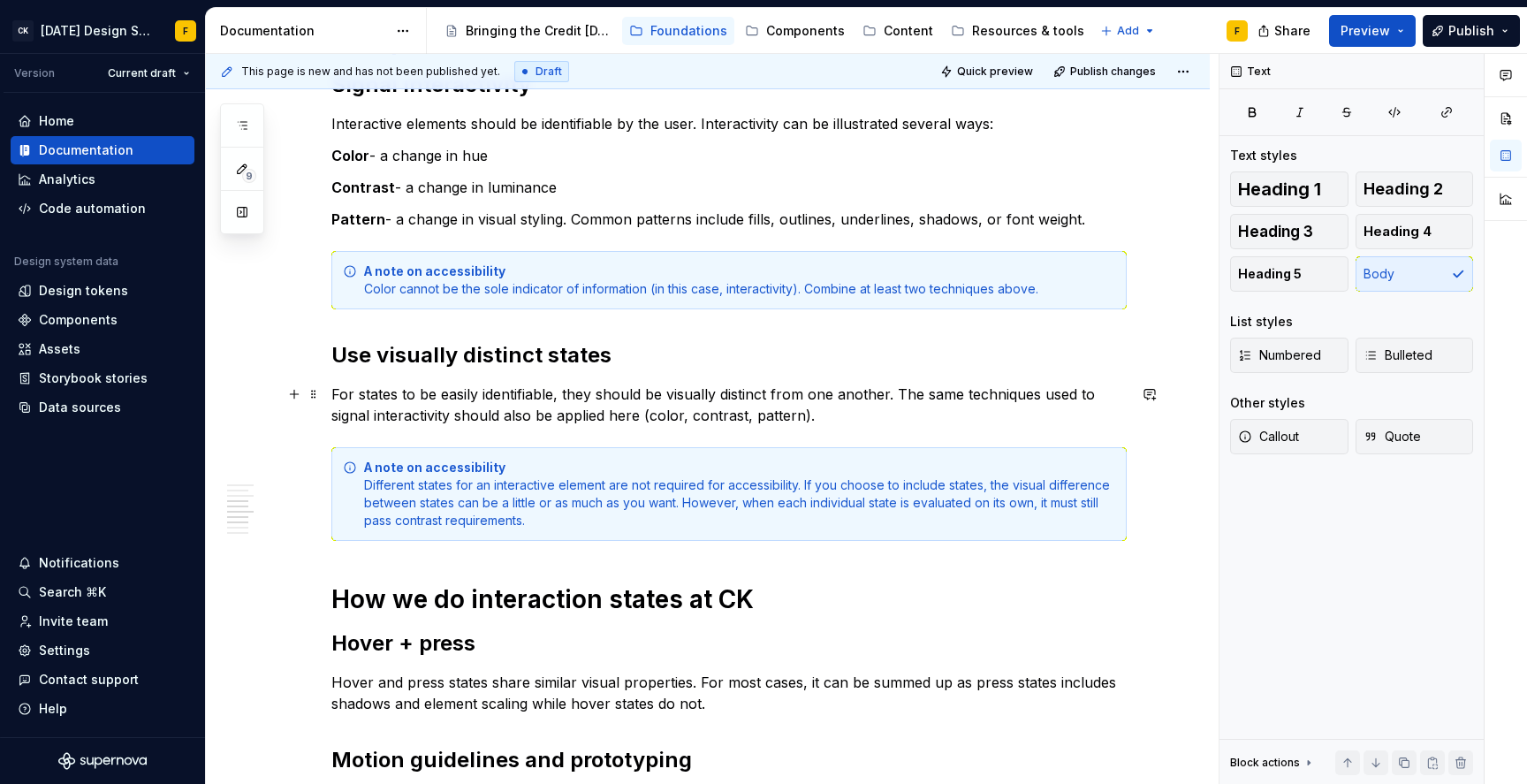
click at [557, 396] on p "For states to be easily identifiable, they should be visually distinct from one…" at bounding box center [729, 405] width 796 height 43
click at [577, 635] on h2 "Hover + press" at bounding box center [729, 644] width 796 height 29
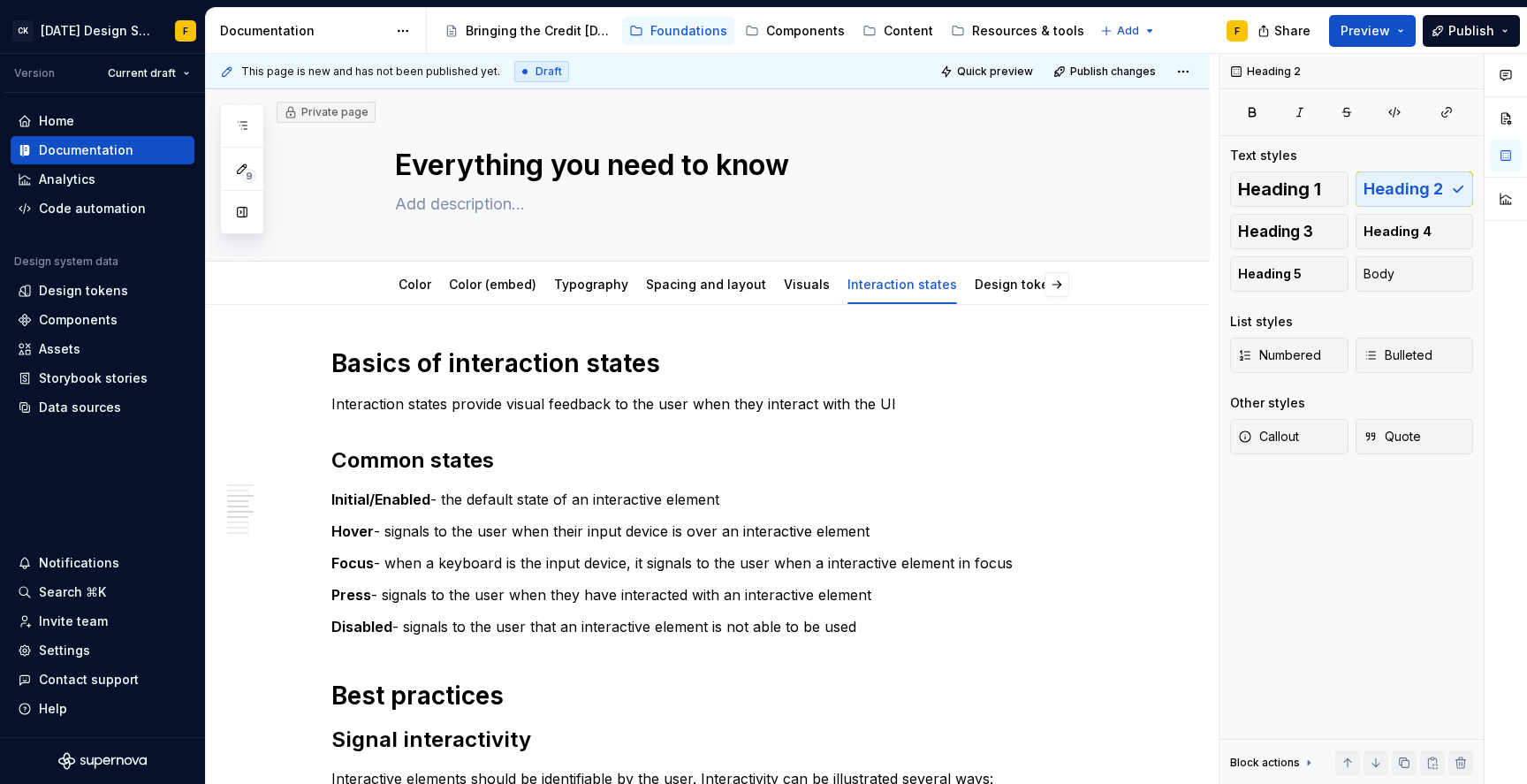
scroll to position [0, 0]
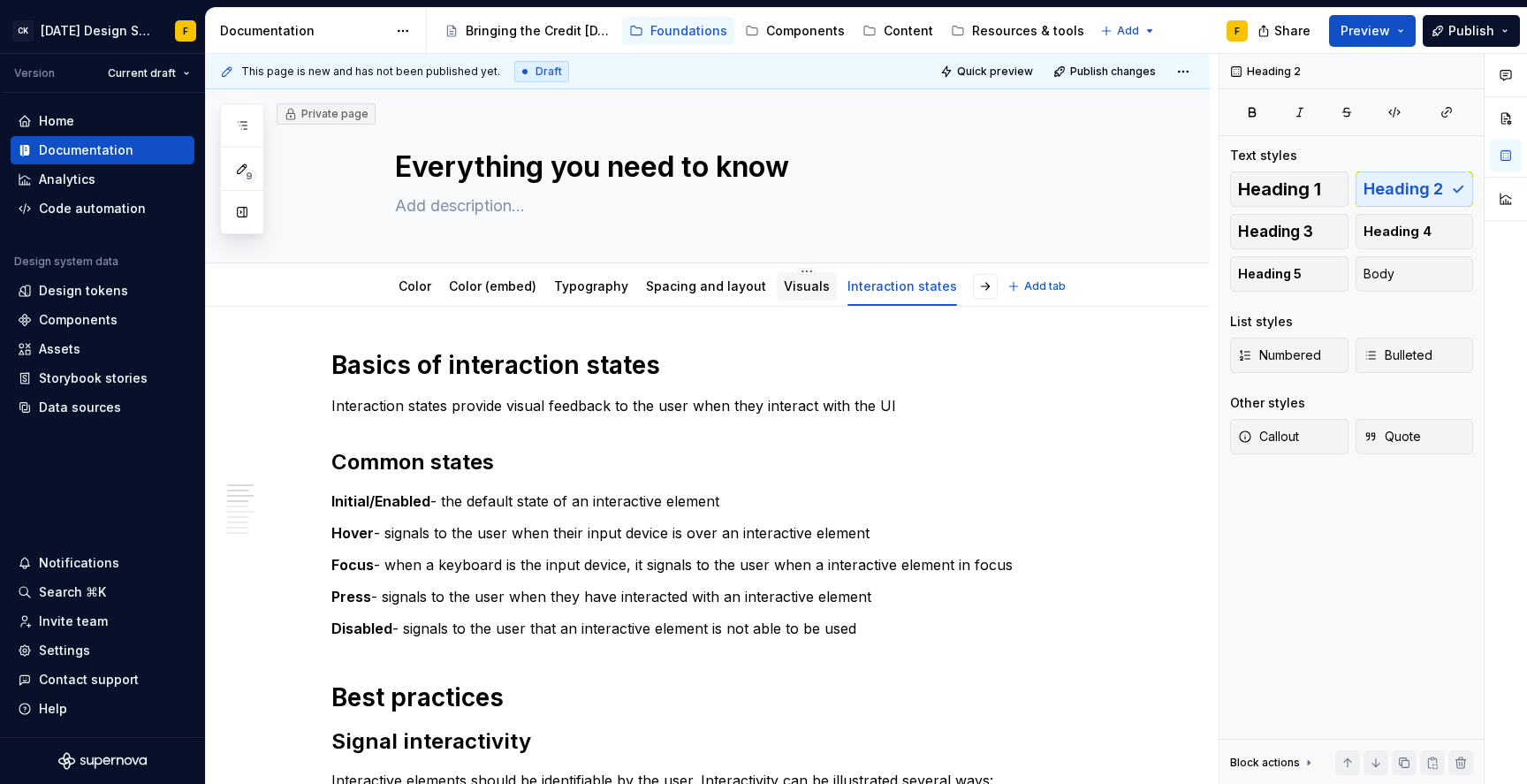
click at [785, 294] on div "Visuals" at bounding box center [806, 287] width 46 height 18
click at [796, 288] on link "Visuals" at bounding box center [806, 286] width 46 height 15
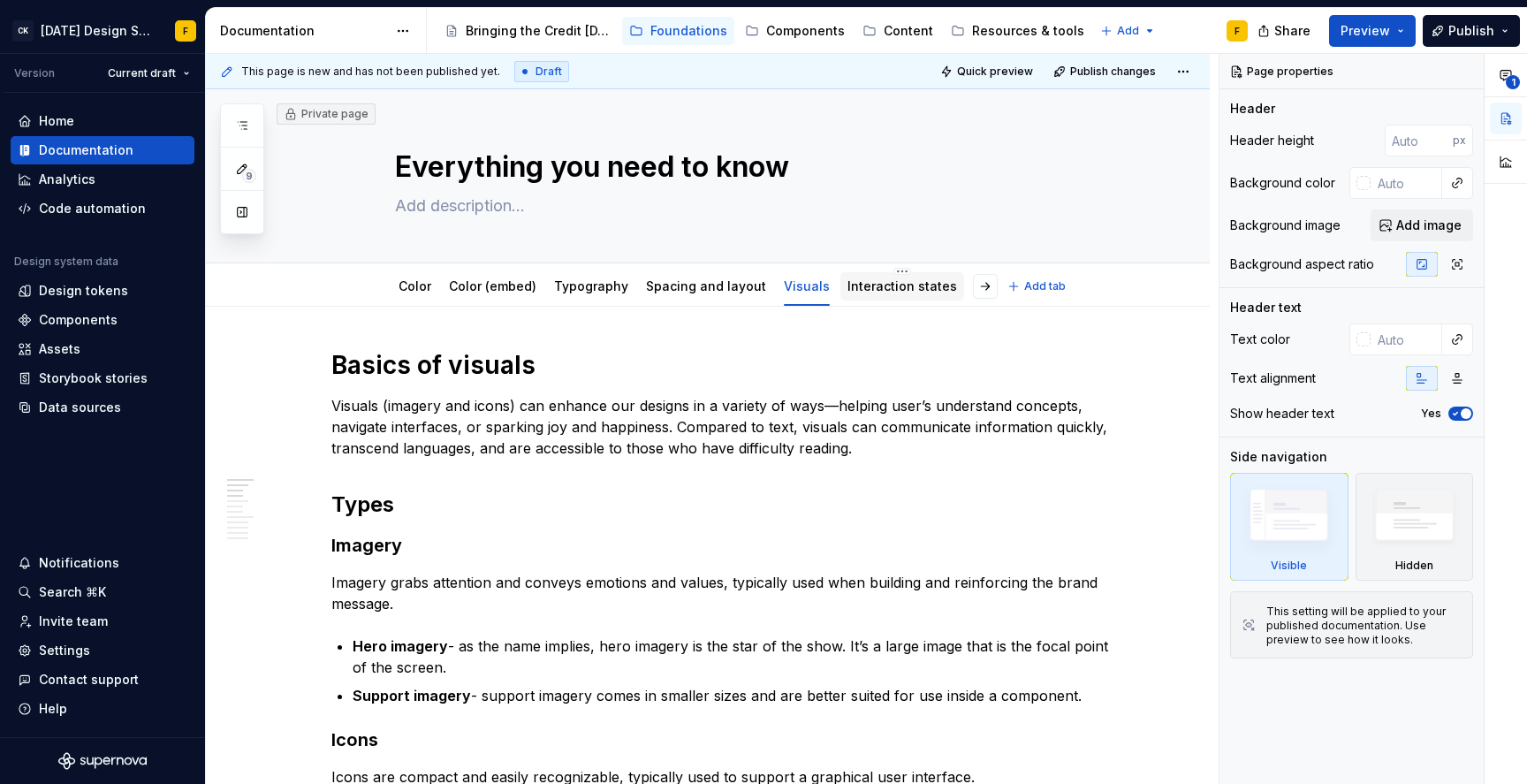
click at [883, 286] on link "Interaction states" at bounding box center [902, 286] width 110 height 15
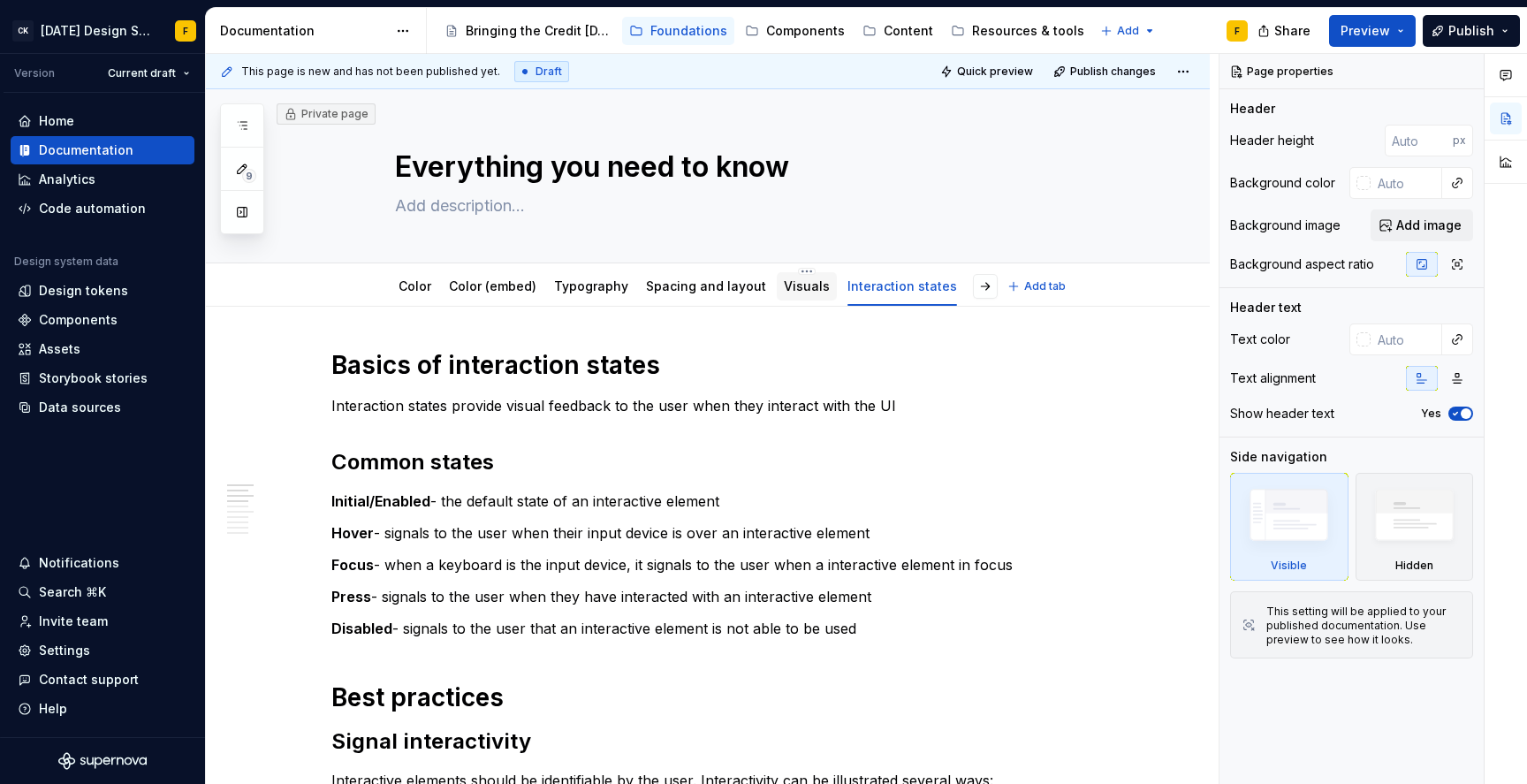
click at [784, 289] on link "Visuals" at bounding box center [806, 286] width 46 height 15
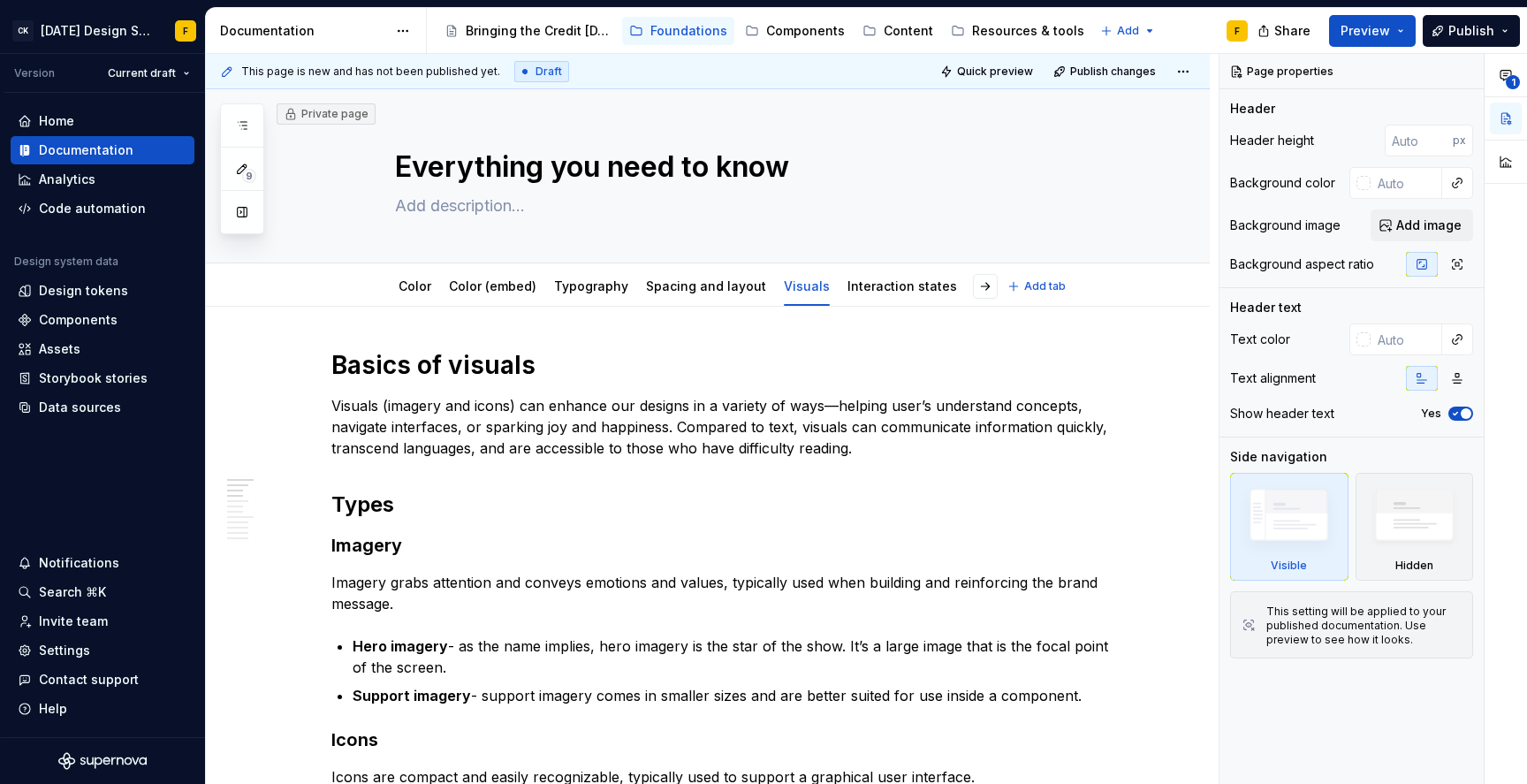
type textarea "*"
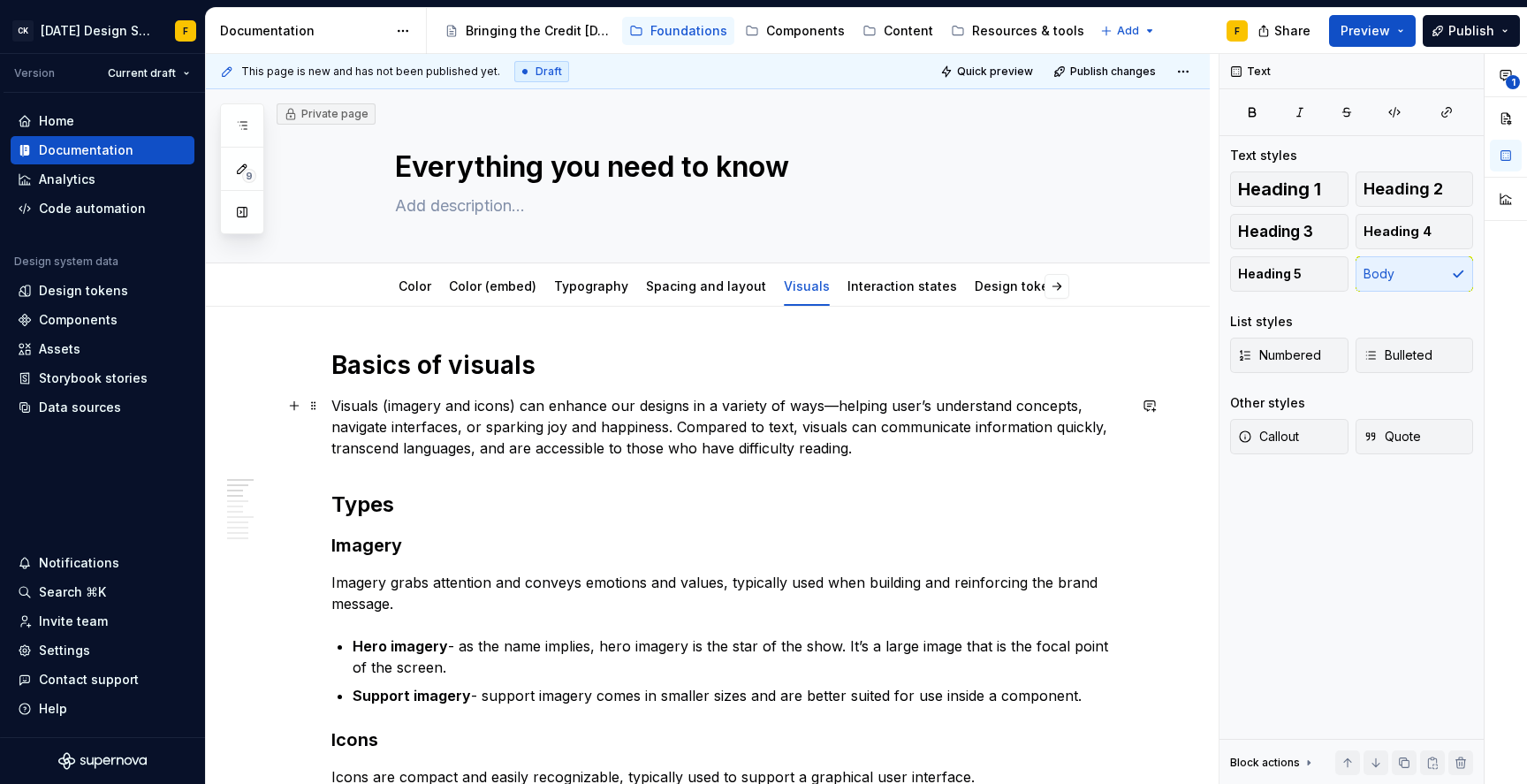
click at [924, 403] on p "Visuals (imagery and icons) can enhance our designs in a variety of ways—helpin…" at bounding box center [729, 426] width 796 height 63
click at [875, 446] on p "Visuals (imagery and icons) can enhance our designs in a variety of ways—helpin…" at bounding box center [729, 426] width 796 height 63
click at [527, 427] on p "Visuals (imagery and icons) can enhance our designs in a variety of ways—helpin…" at bounding box center [729, 426] width 796 height 63
click at [722, 431] on p "Visuals (imagery and icons) can enhance our designs in a variety of ways—helpin…" at bounding box center [729, 426] width 796 height 63
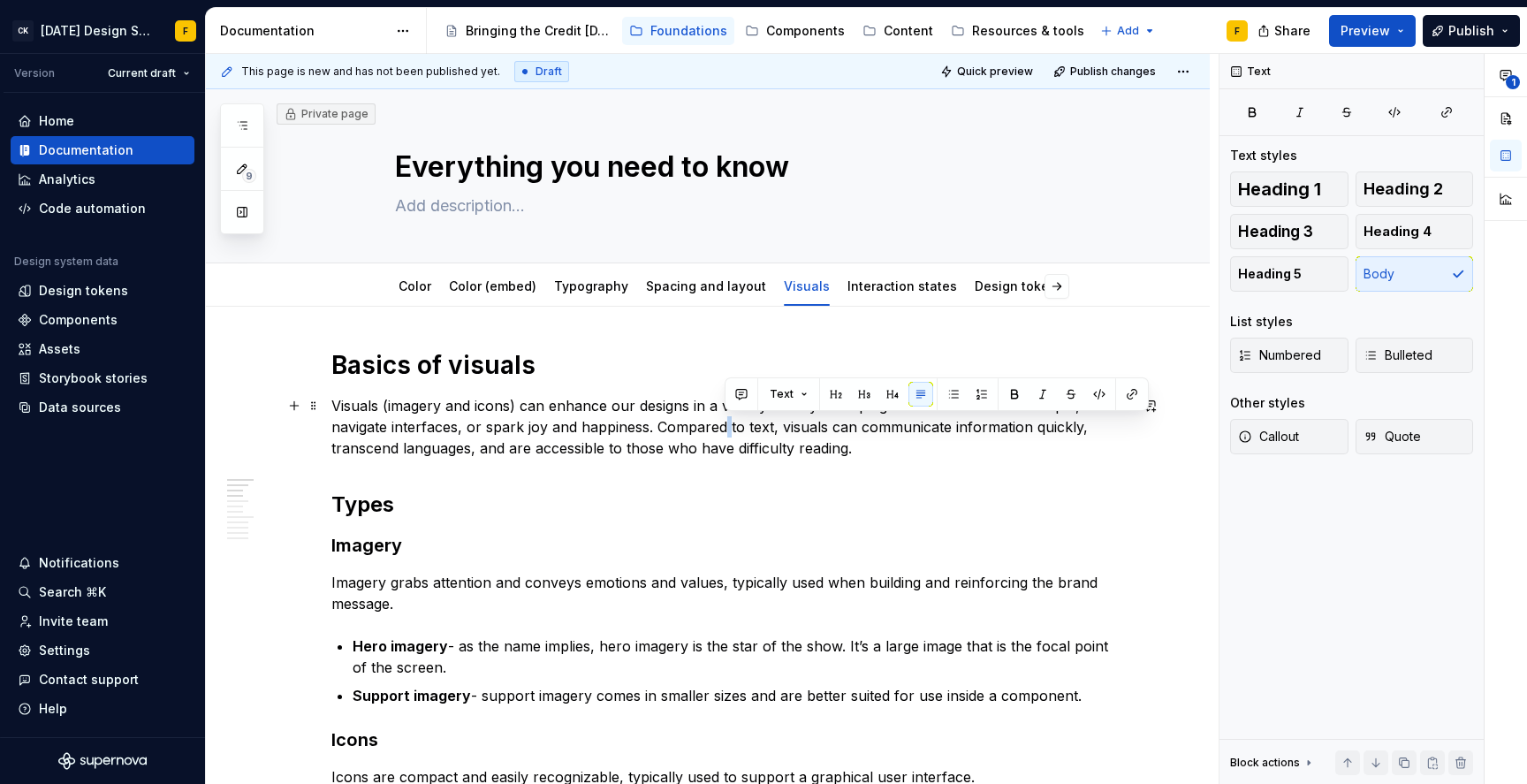
click at [722, 431] on p "Visuals (imagery and icons) can enhance our designs in a variety of ways—helpin…" at bounding box center [729, 426] width 796 height 63
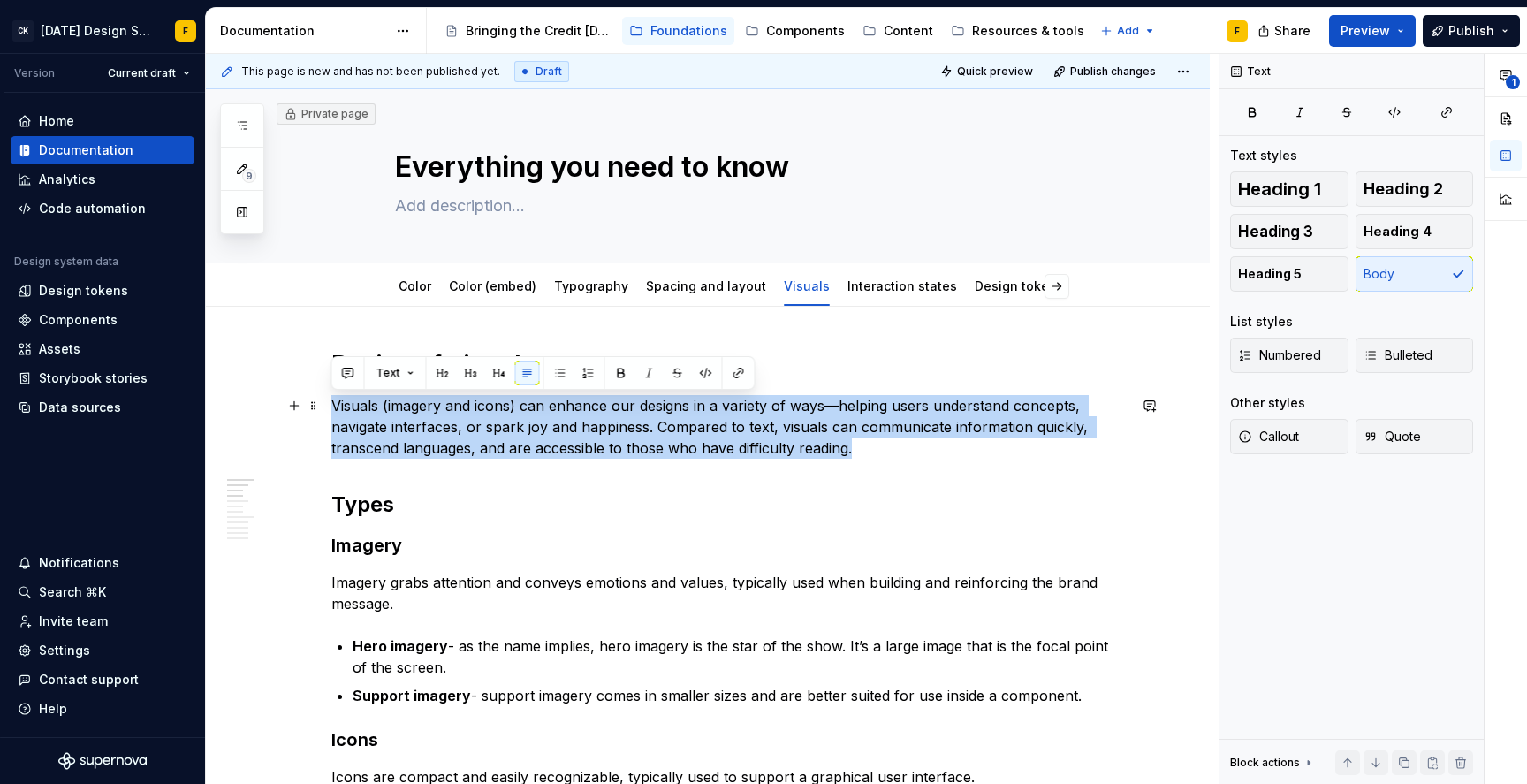
click at [722, 431] on p "Visuals (imagery and icons) can enhance our designs in a variety of ways—helpin…" at bounding box center [729, 426] width 796 height 63
copy p "Visuals (imagery and icons) can enhance our designs in a variety of ways—helpin…"
click at [538, 401] on p "Visuals (imagery and icons) can enhance our designs in a variety of ways—helpin…" at bounding box center [729, 426] width 796 height 63
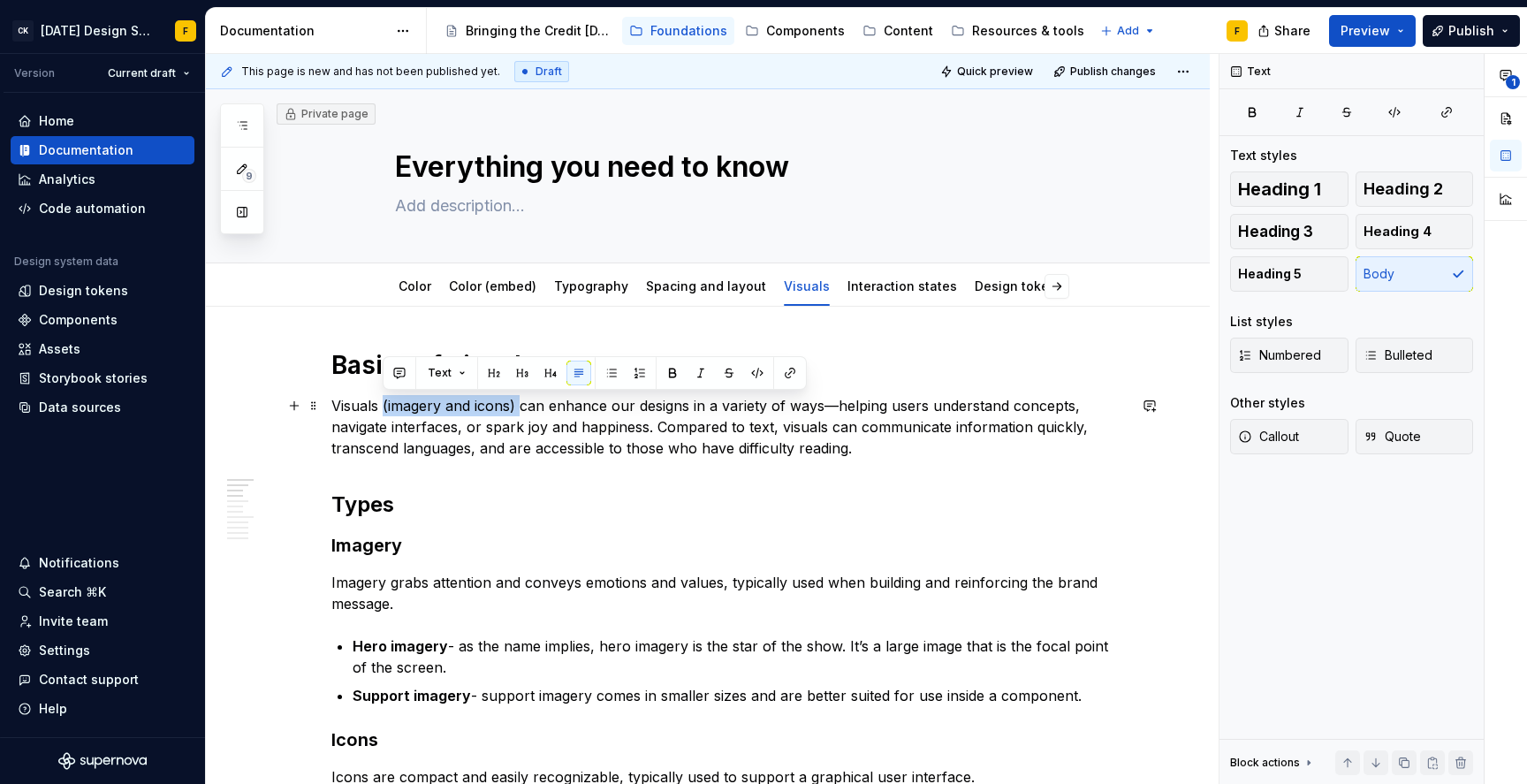
drag, startPoint x: 523, startPoint y: 404, endPoint x: 386, endPoint y: 401, distance: 137.0
click at [386, 401] on p "Visuals (imagery and icons) can enhance our designs in a variety of ways—helpin…" at bounding box center [729, 426] width 796 height 63
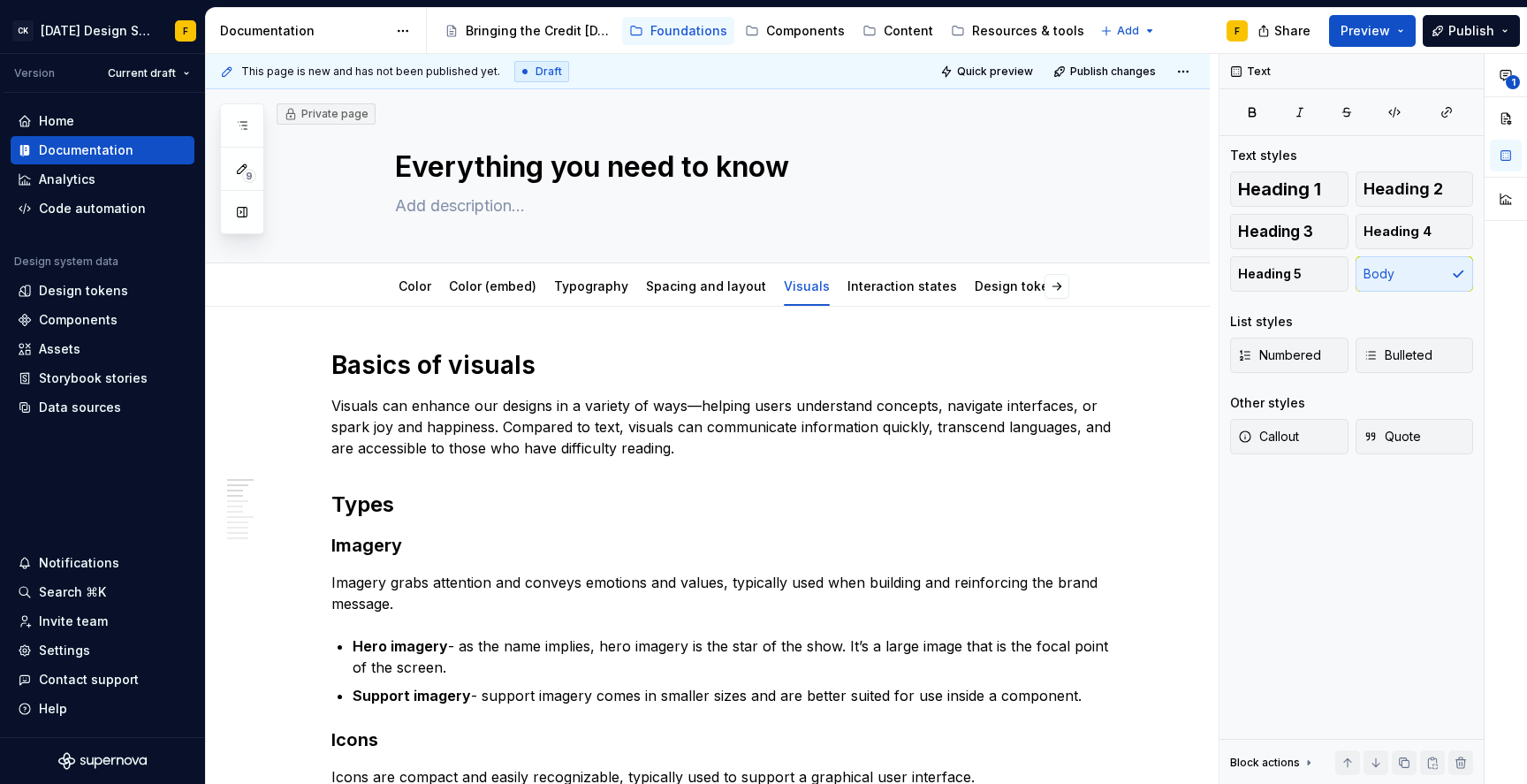
type textarea "*"
